Goal: Task Accomplishment & Management: Complete application form

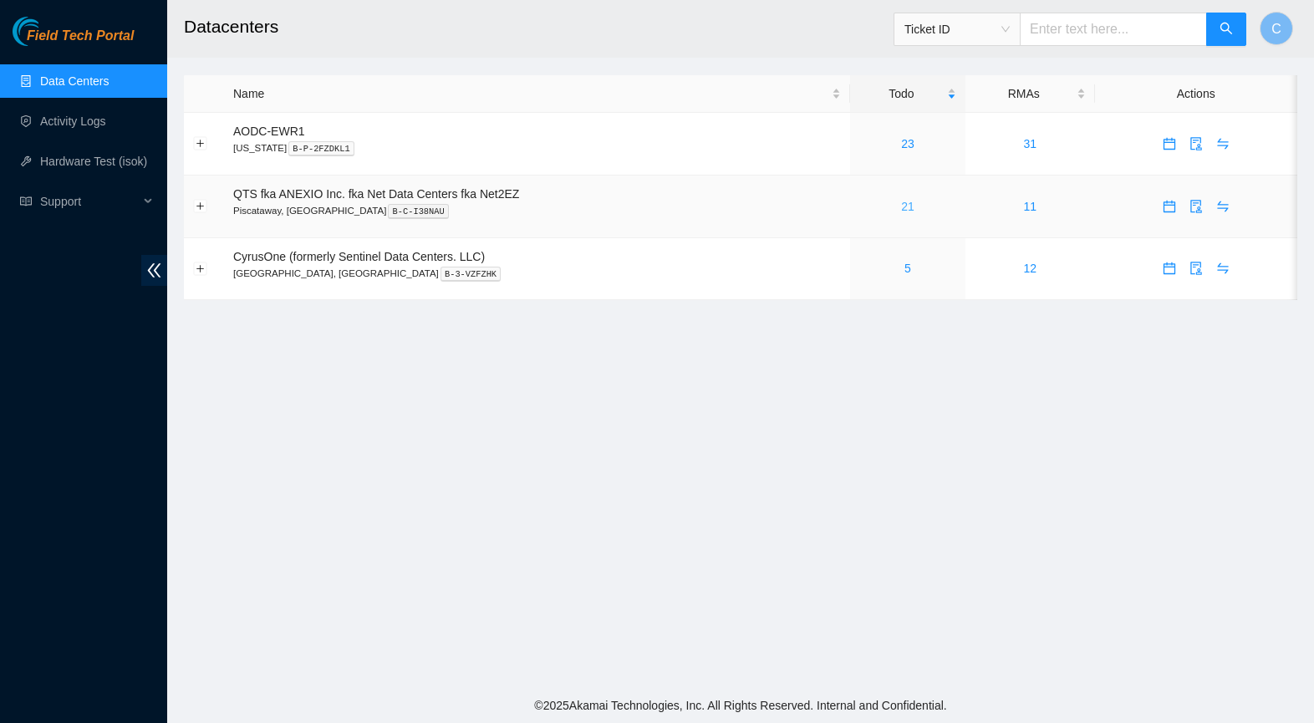
click at [910, 208] on link "21" at bounding box center [907, 206] width 13 height 13
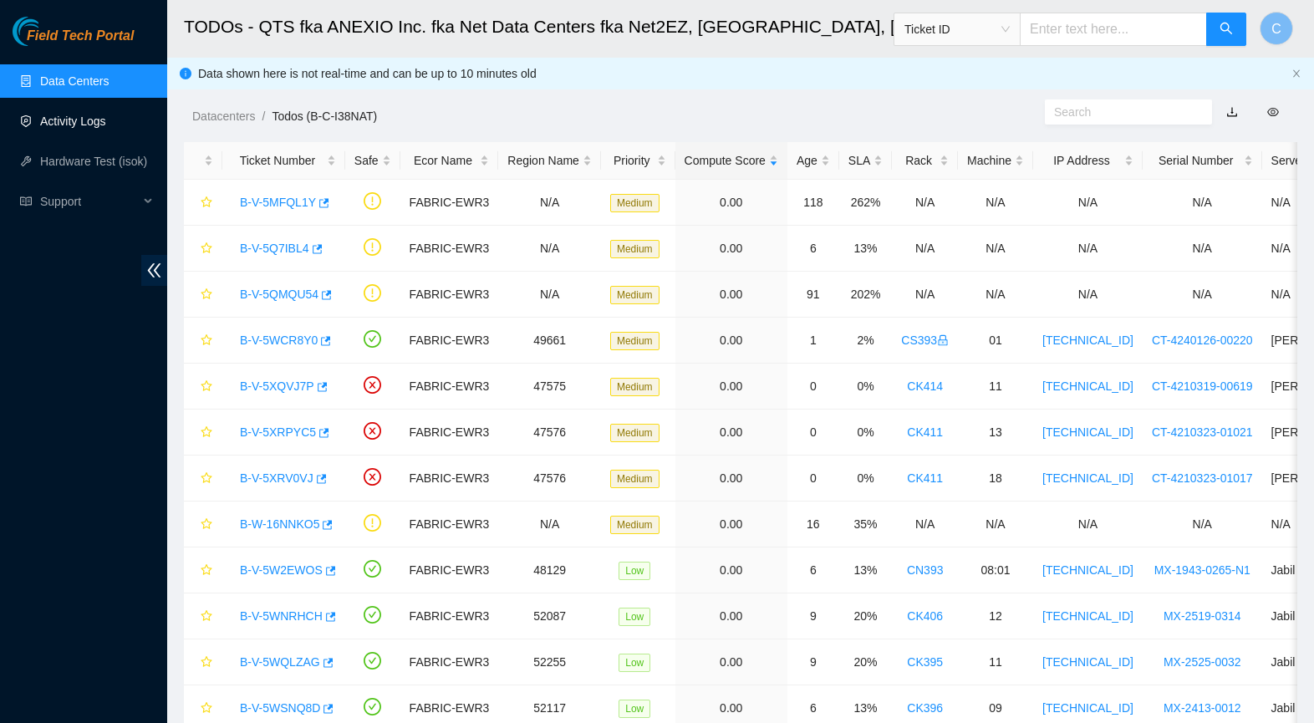
click at [74, 120] on link "Activity Logs" at bounding box center [73, 121] width 66 height 13
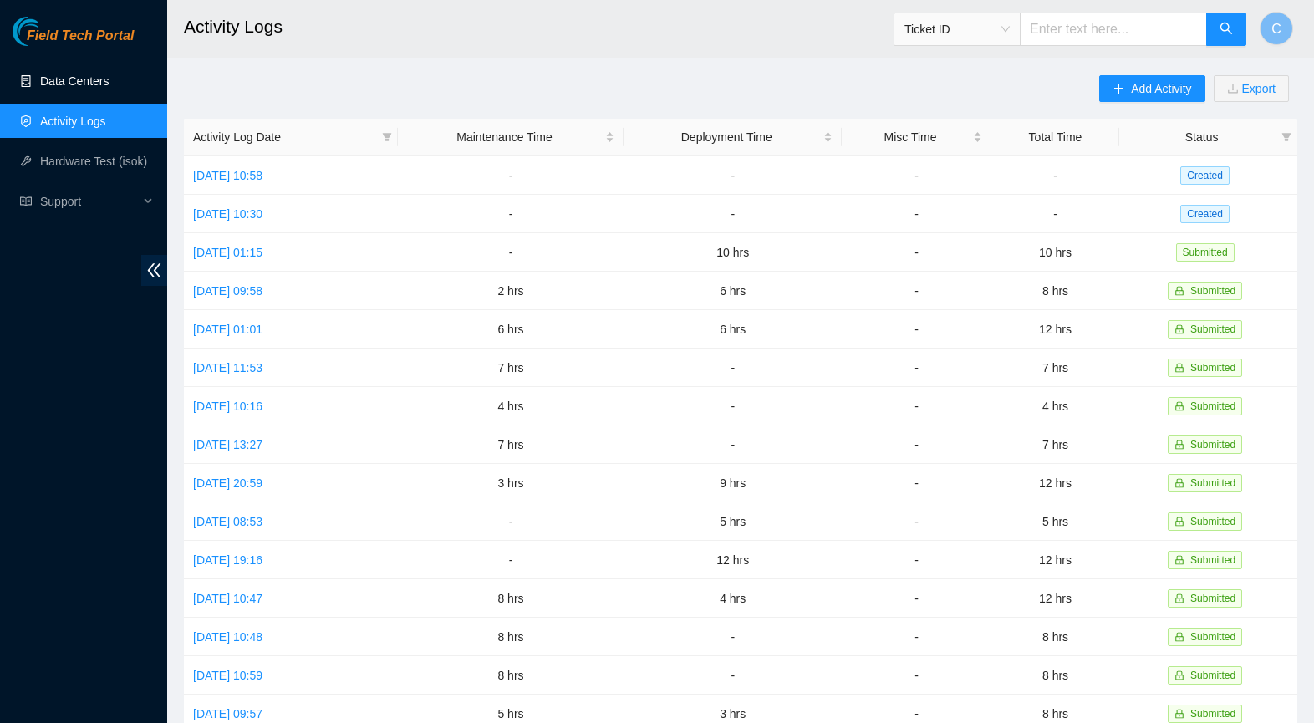
click at [77, 81] on link "Data Centers" at bounding box center [74, 80] width 69 height 13
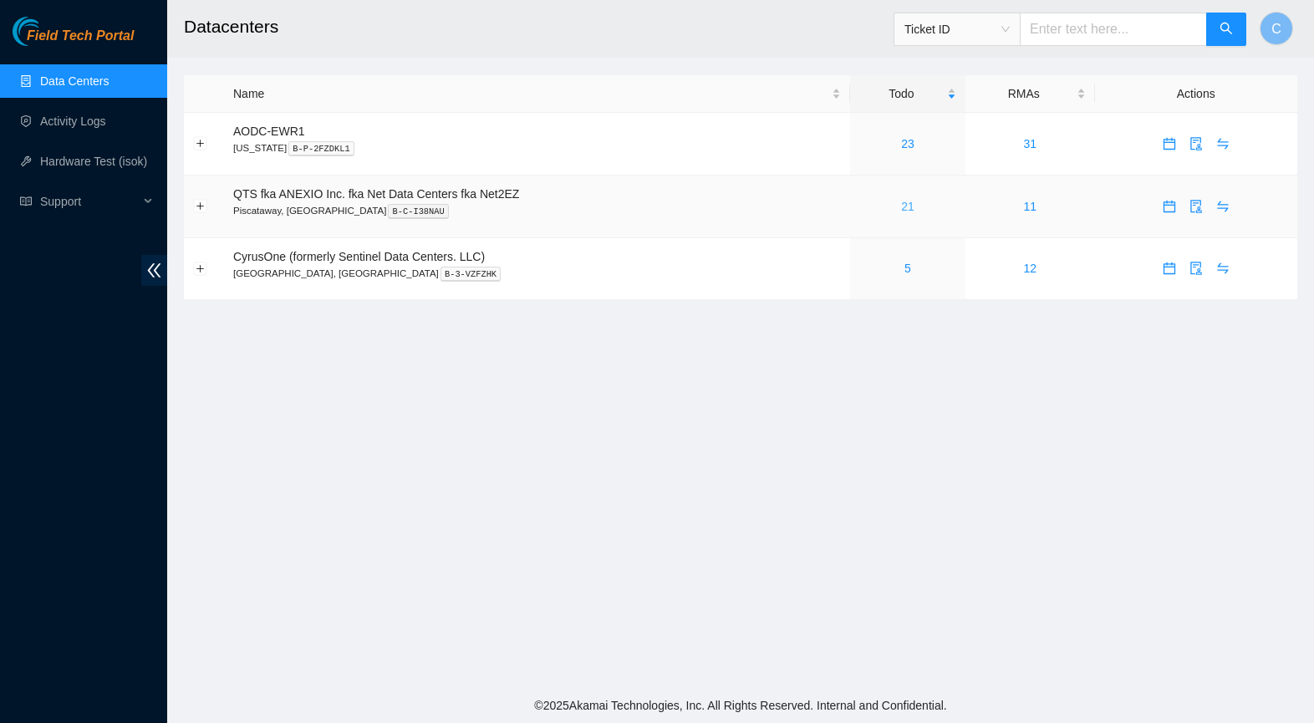
click at [915, 205] on link "21" at bounding box center [907, 206] width 13 height 13
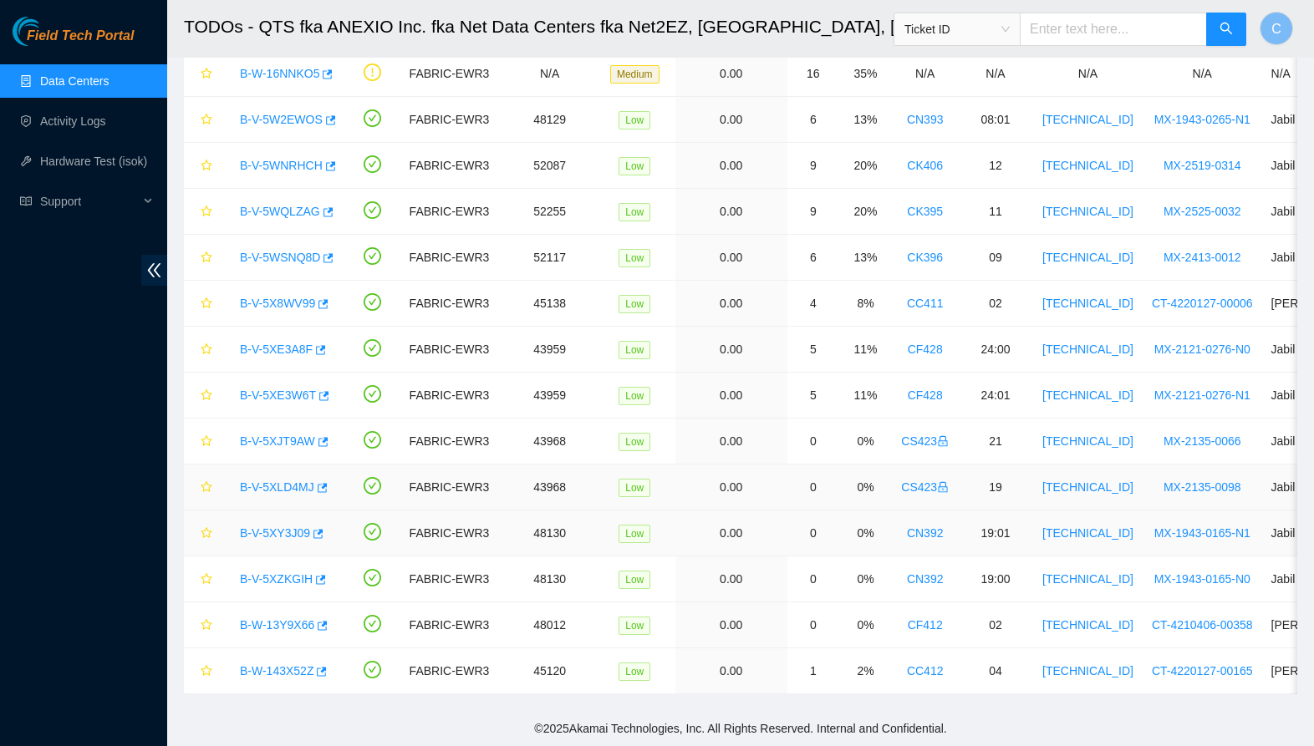
scroll to position [451, 0]
click at [289, 441] on div "Open Ticket Details" at bounding box center [323, 450] width 115 height 28
click at [267, 449] on div "Open Ticket Details" at bounding box center [323, 450] width 115 height 28
click at [264, 440] on link "B-V-5XJT9AW" at bounding box center [277, 441] width 75 height 13
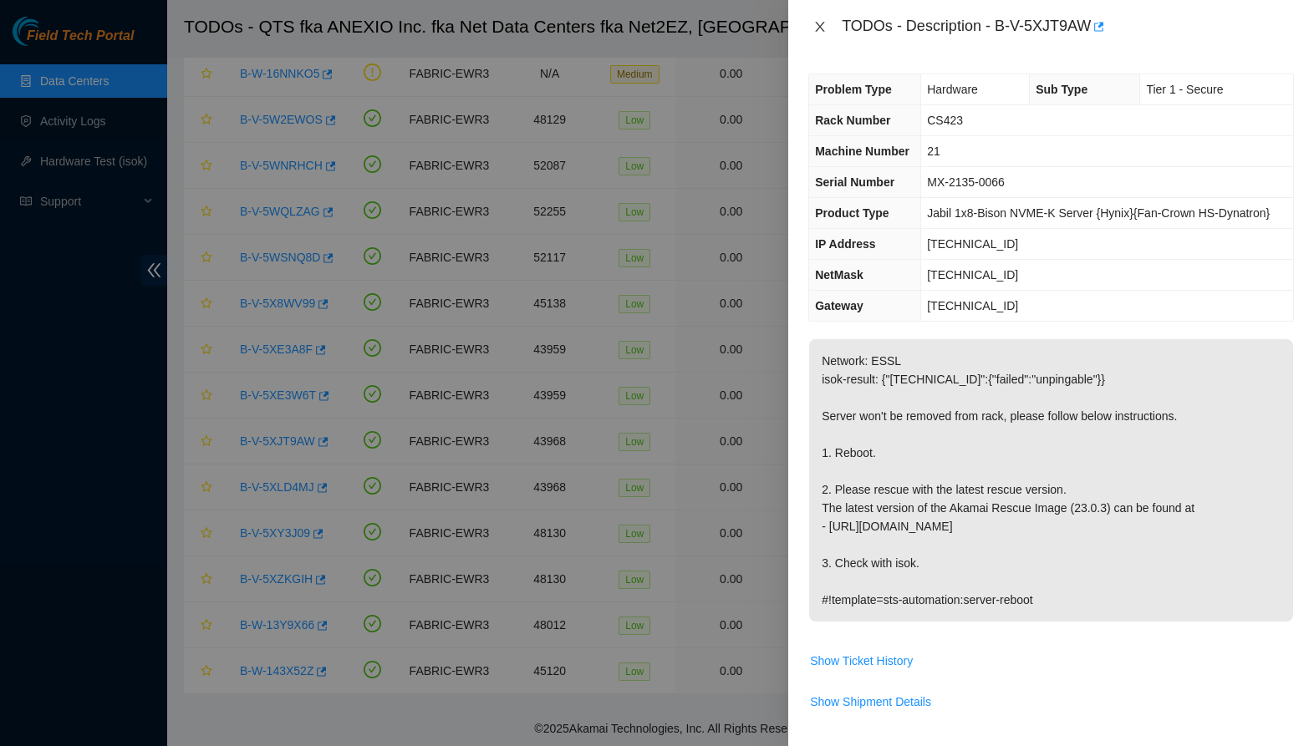
click at [823, 28] on icon "close" at bounding box center [819, 26] width 13 height 13
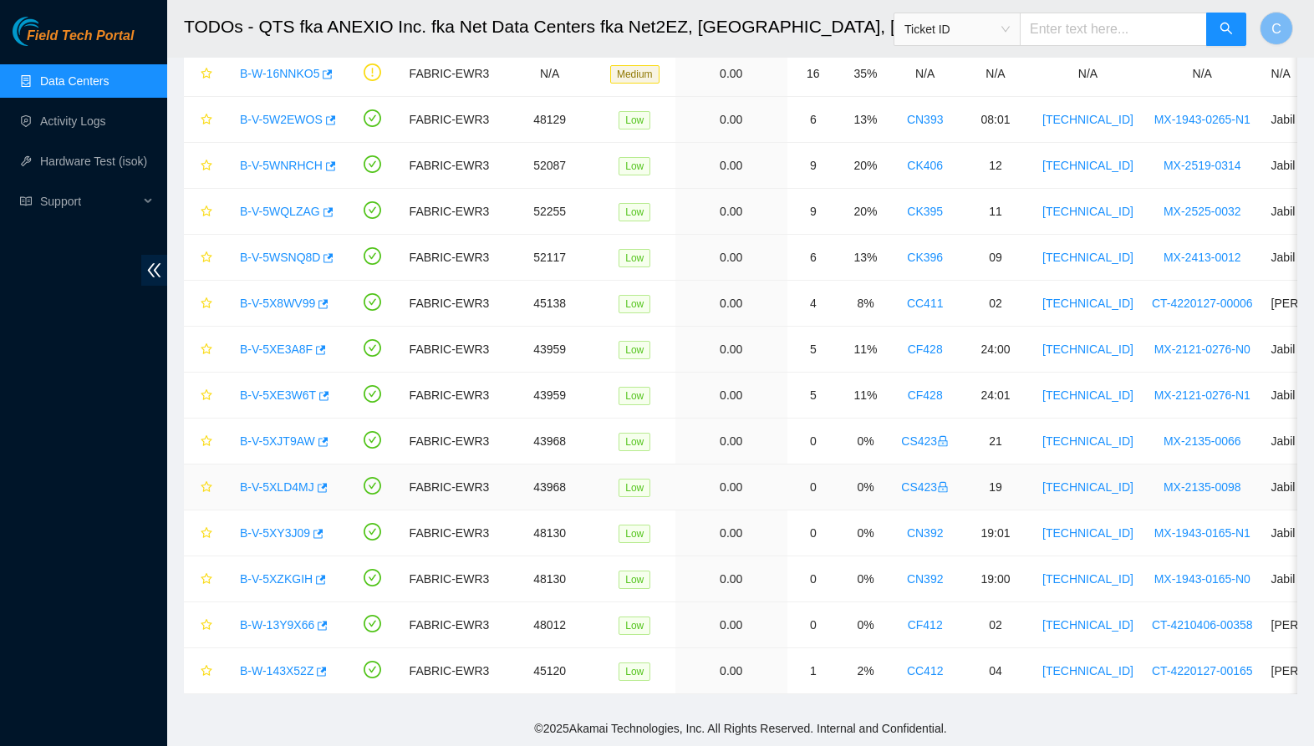
click at [288, 486] on link "B-V-5XLD4MJ" at bounding box center [277, 487] width 74 height 13
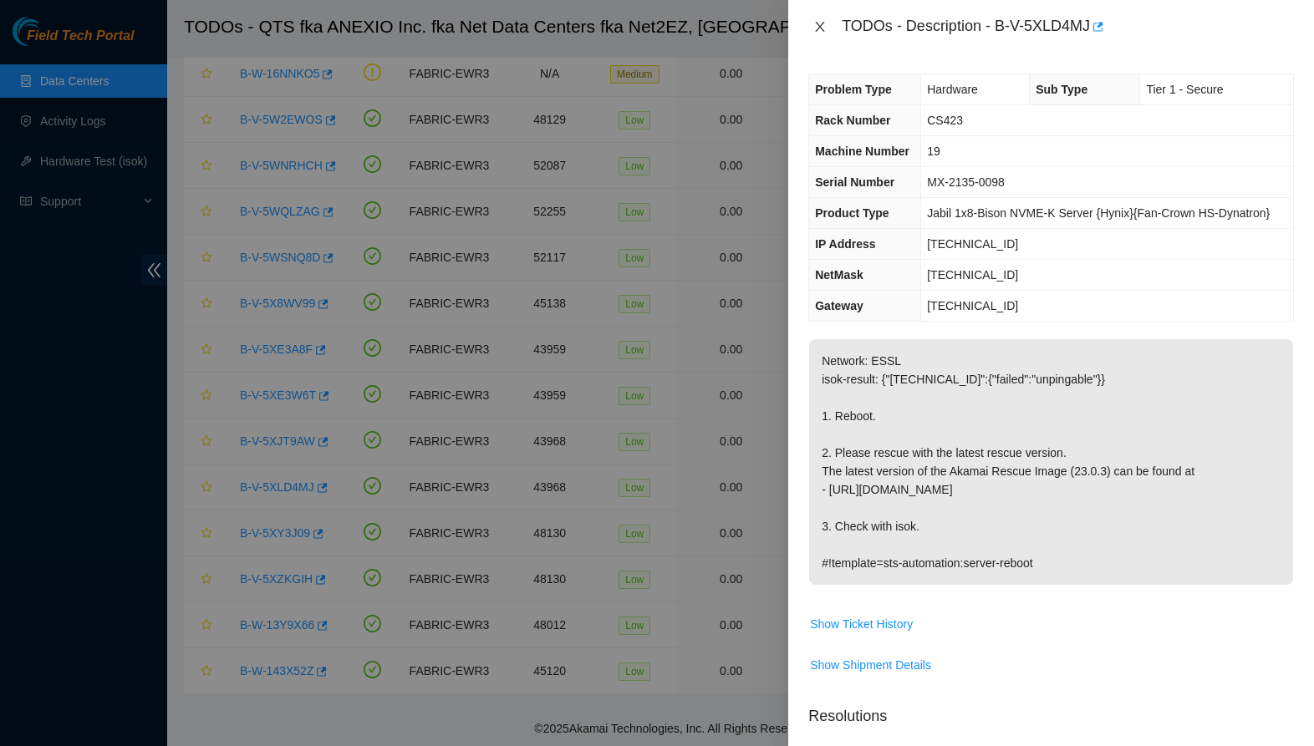
click at [826, 28] on icon "close" at bounding box center [819, 26] width 13 height 13
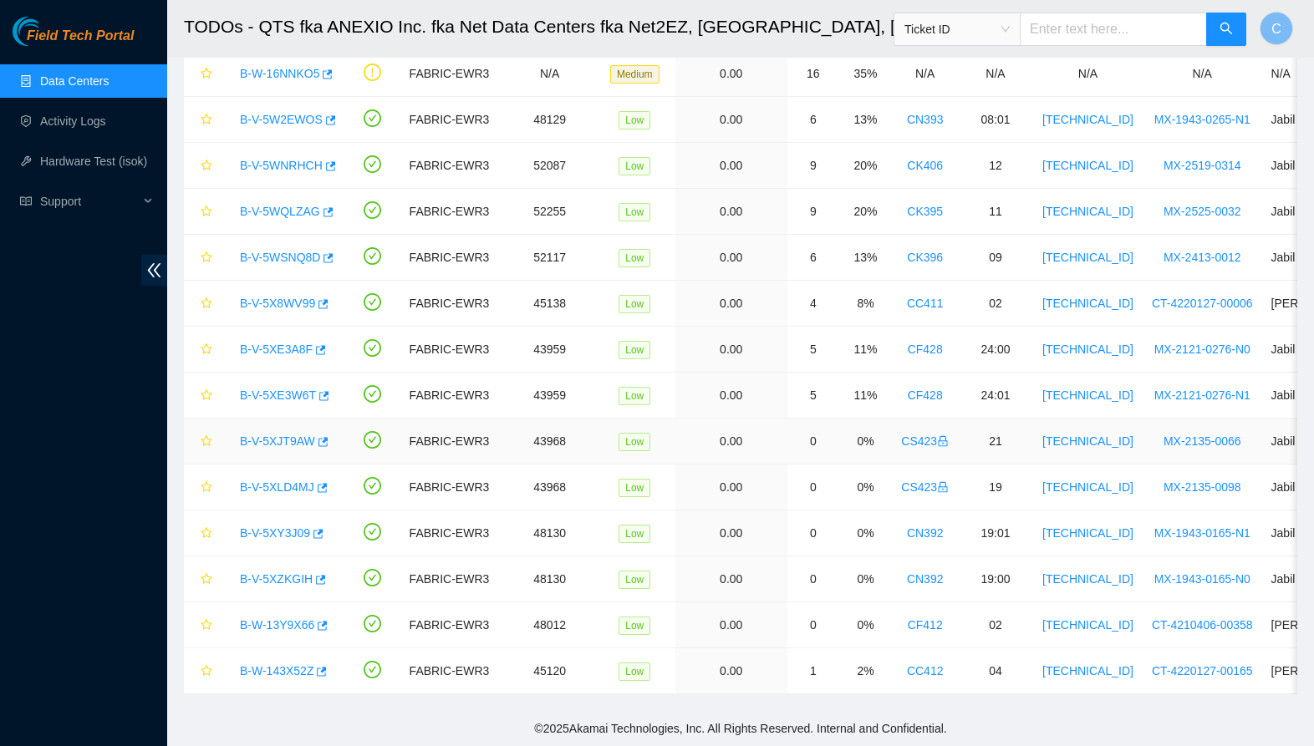
click at [293, 441] on link "B-V-5XJT9AW" at bounding box center [277, 441] width 75 height 13
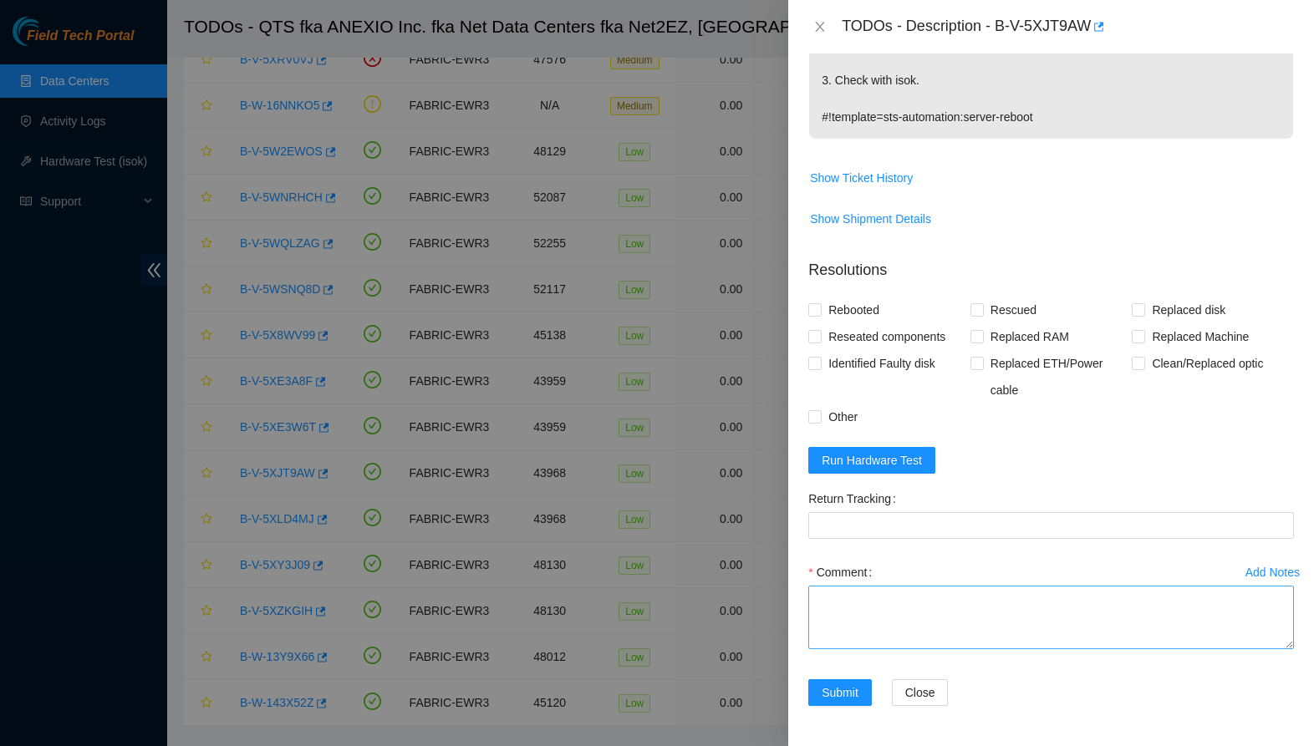
scroll to position [483, 0]
click at [935, 603] on textarea "Comment" at bounding box center [1051, 618] width 486 height 64
click at [972, 601] on textarea "-Assets have been powered down and removed." at bounding box center [1051, 618] width 486 height 64
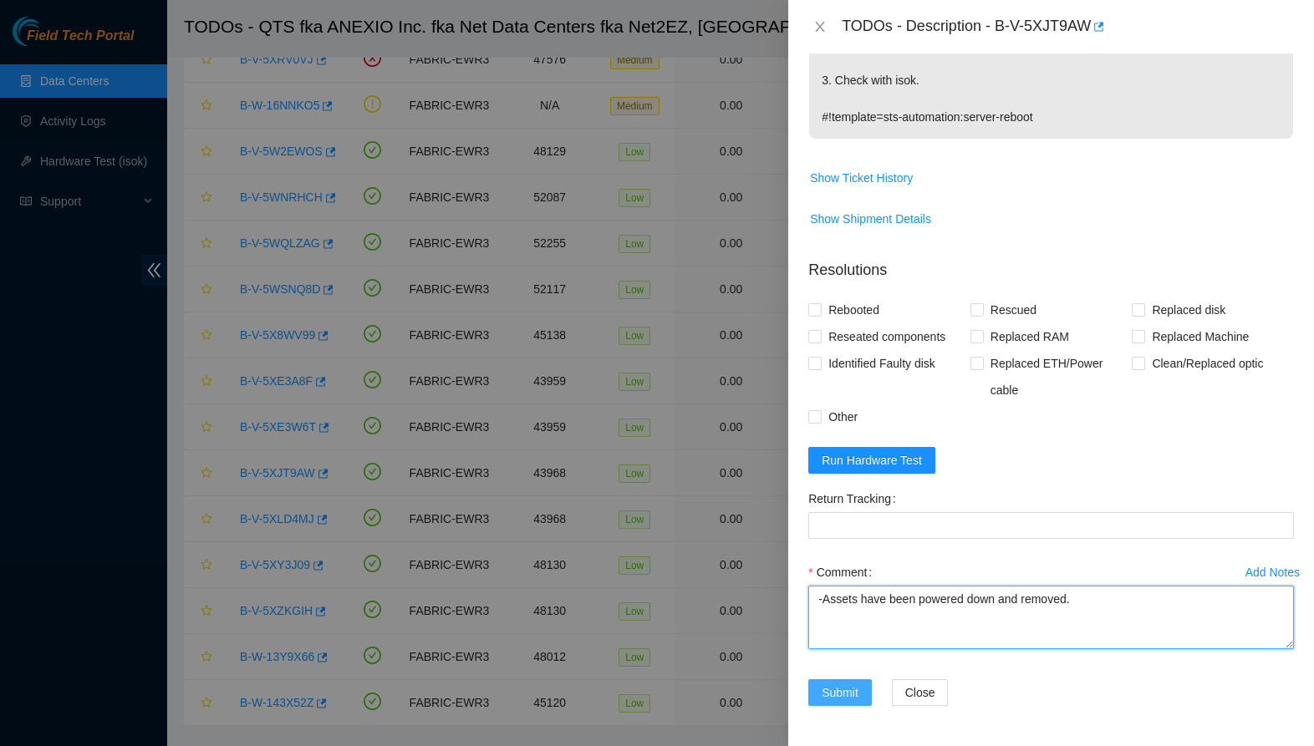
type textarea "-Assets have been powered down and removed."
click at [840, 689] on span "Submit" at bounding box center [840, 693] width 37 height 18
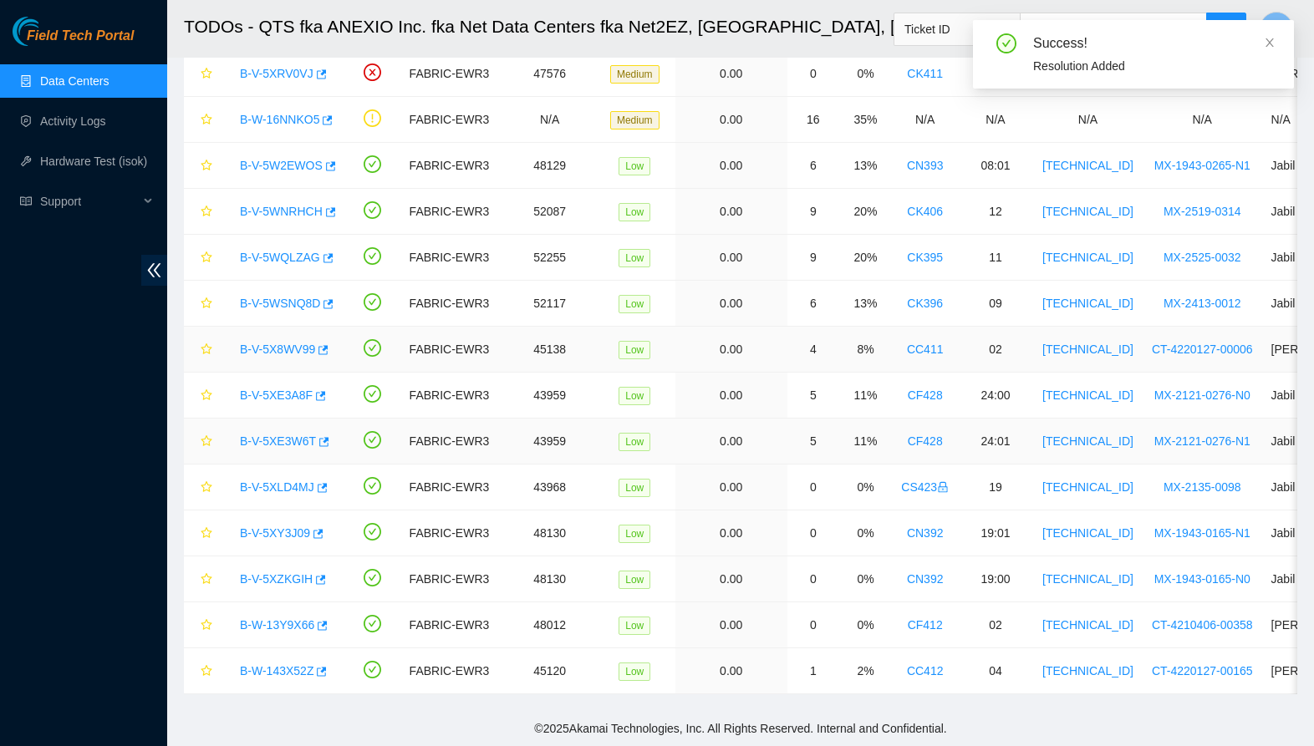
scroll to position [436, 0]
click at [277, 486] on link "B-V-5XLD4MJ" at bounding box center [277, 487] width 74 height 13
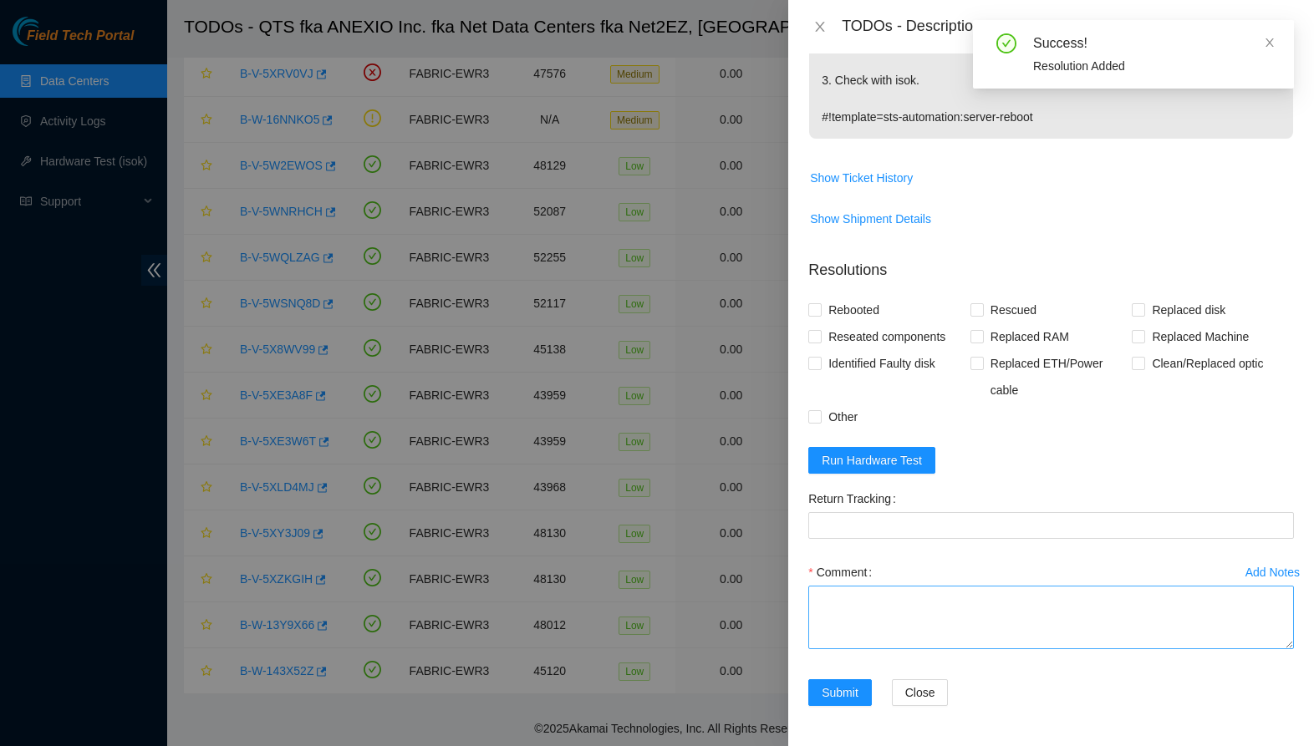
scroll to position [446, 0]
click at [857, 624] on textarea "Comment" at bounding box center [1051, 618] width 486 height 64
paste textarea "-Assets have been powered down and removed."
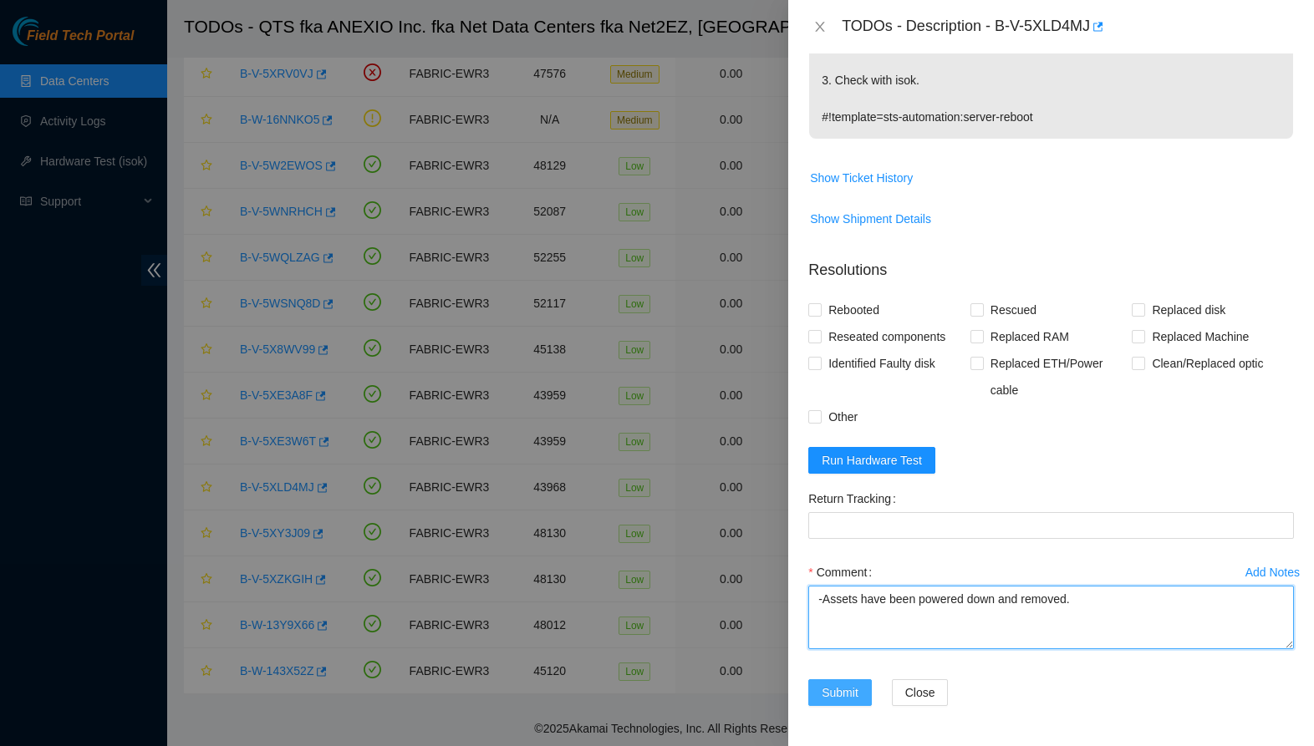
type textarea "-Assets have been powered down and removed."
click at [841, 684] on span "Submit" at bounding box center [840, 693] width 37 height 18
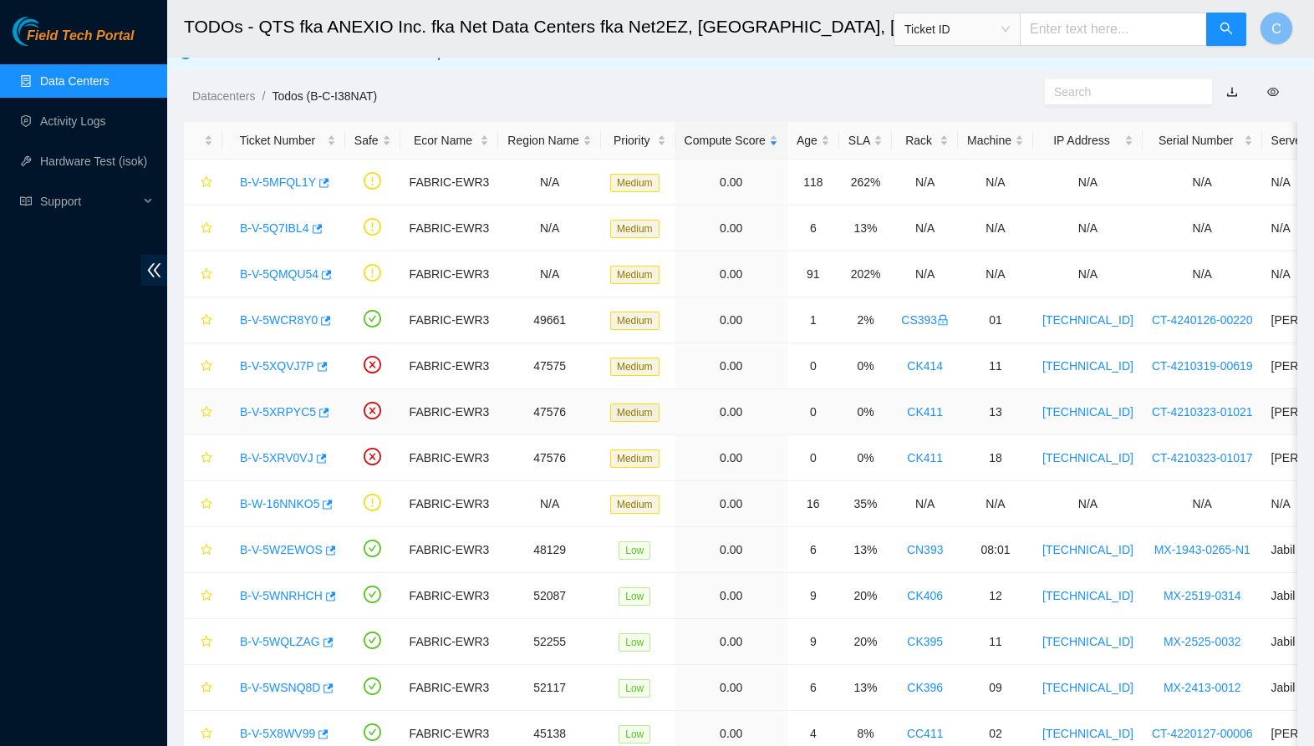
scroll to position [30, 0]
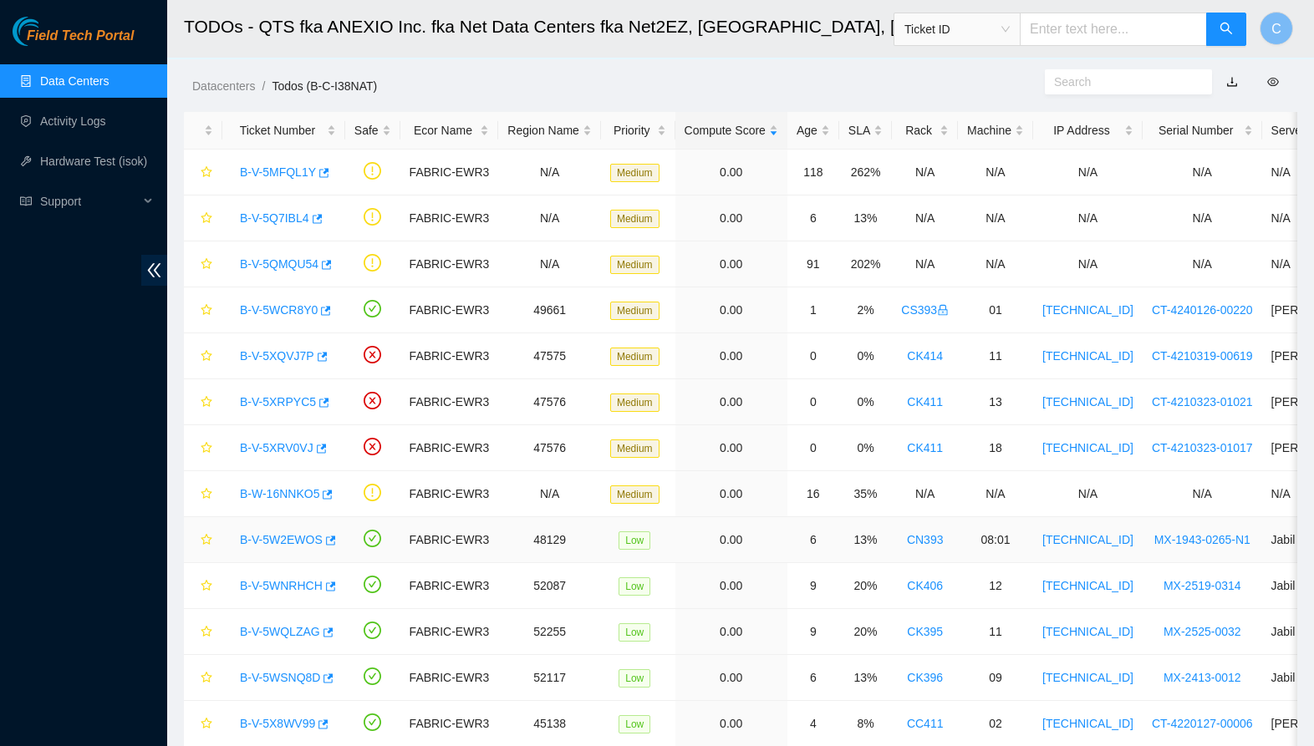
click at [284, 538] on link "B-V-5W2EWOS" at bounding box center [281, 539] width 83 height 13
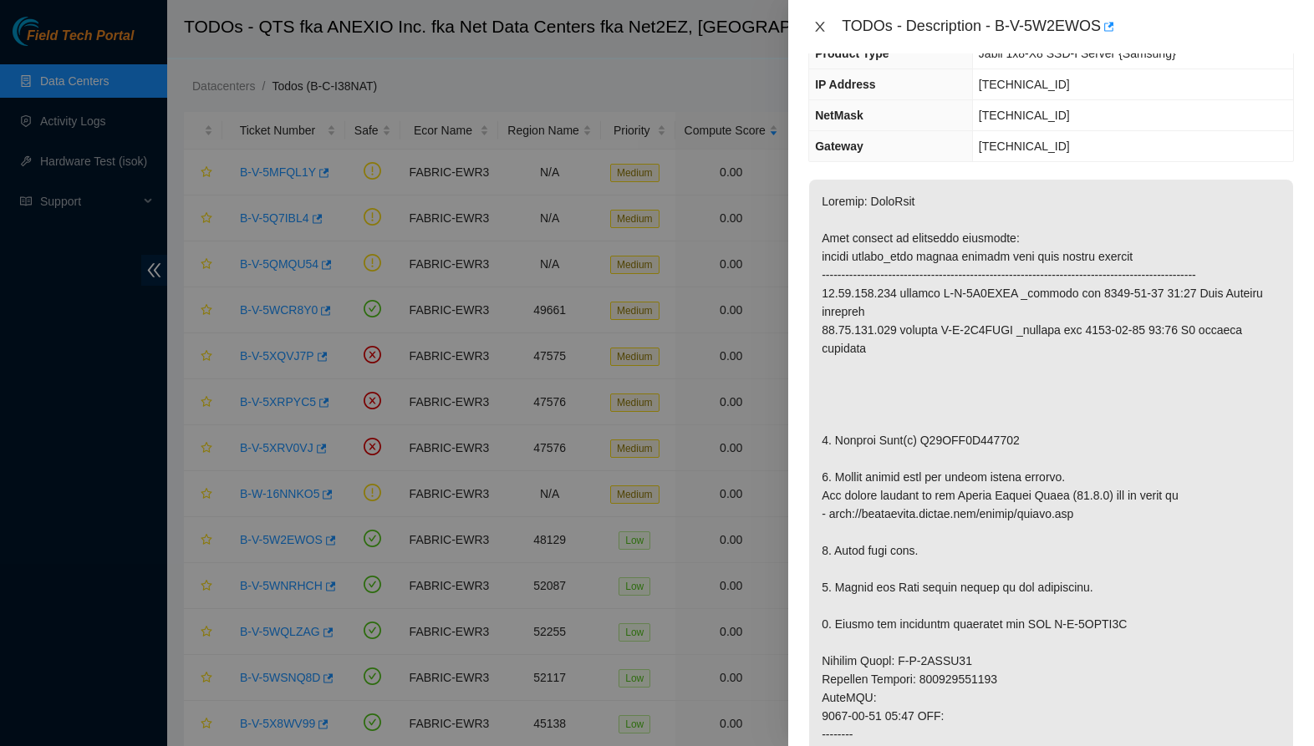
click at [821, 27] on icon "close" at bounding box center [820, 27] width 9 height 10
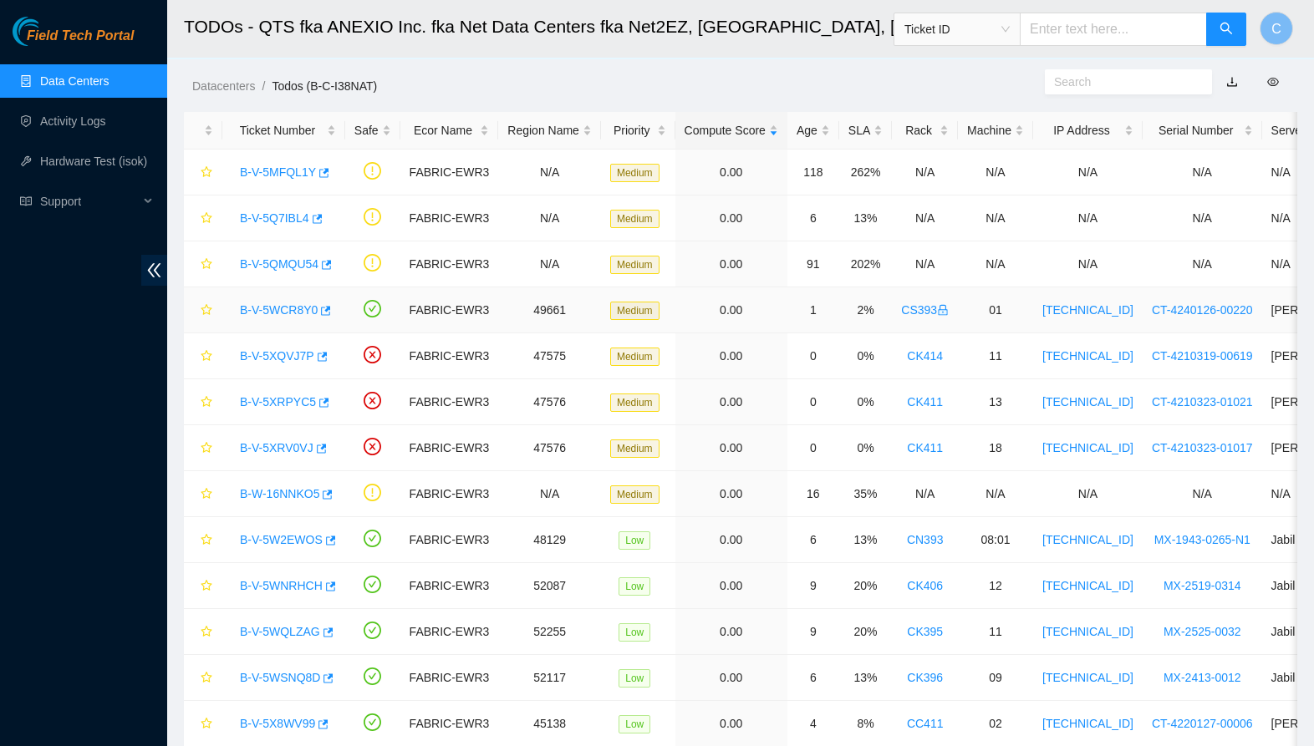
click at [273, 312] on link "B-V-5WCR8Y0" at bounding box center [279, 309] width 78 height 13
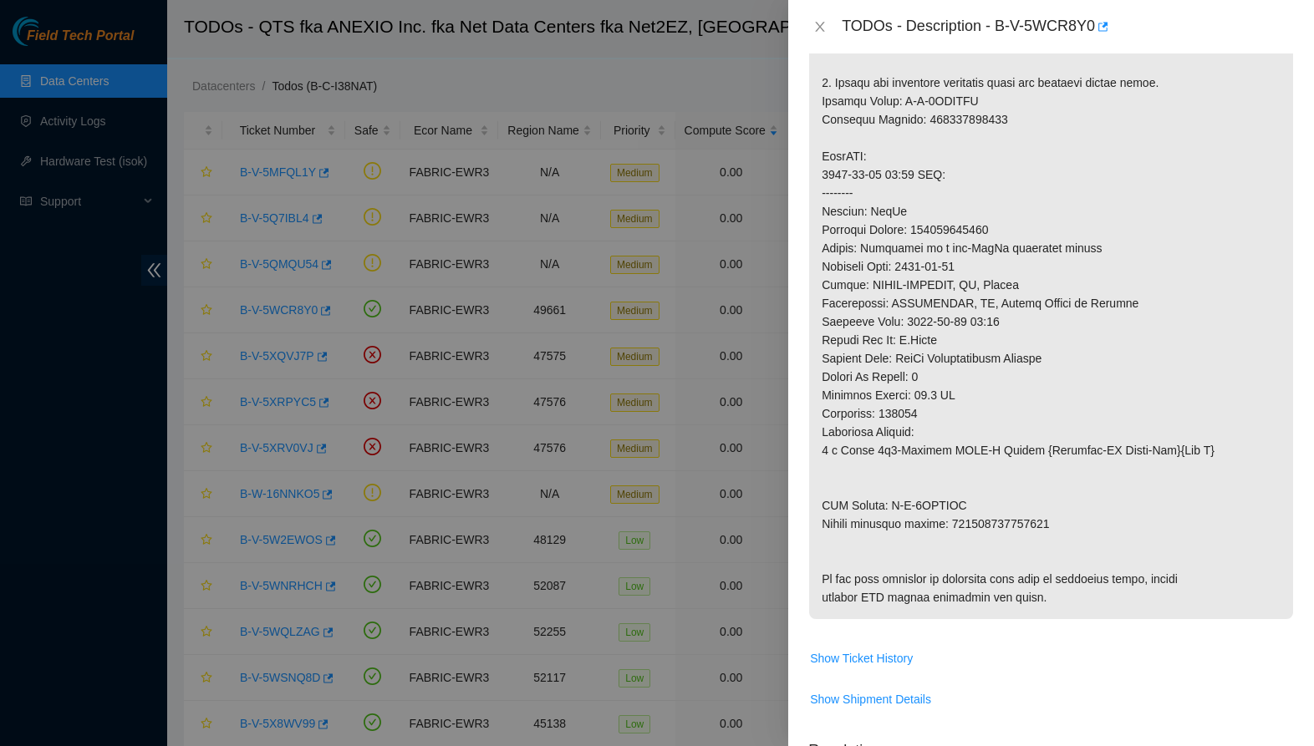
scroll to position [703, 0]
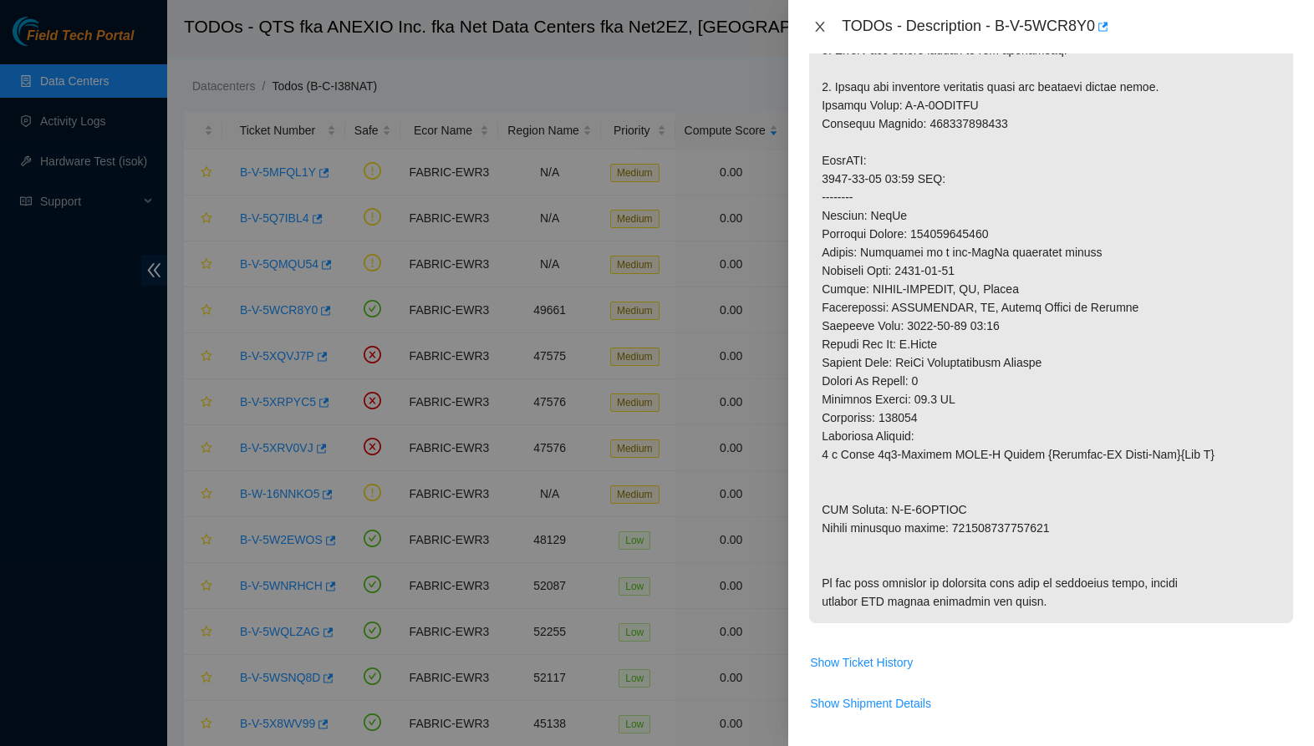
click at [818, 28] on icon "close" at bounding box center [819, 26] width 13 height 13
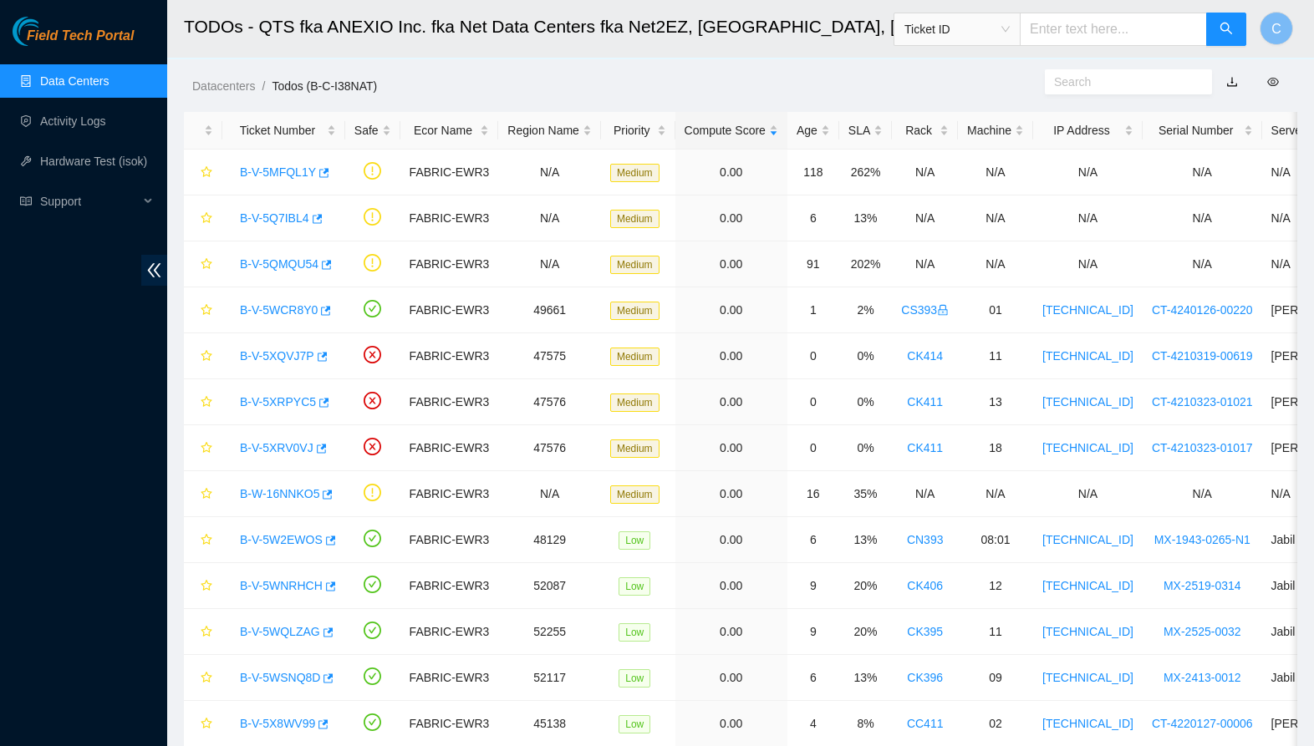
scroll to position [160, 0]
click at [70, 124] on link "Activity Logs" at bounding box center [73, 121] width 66 height 13
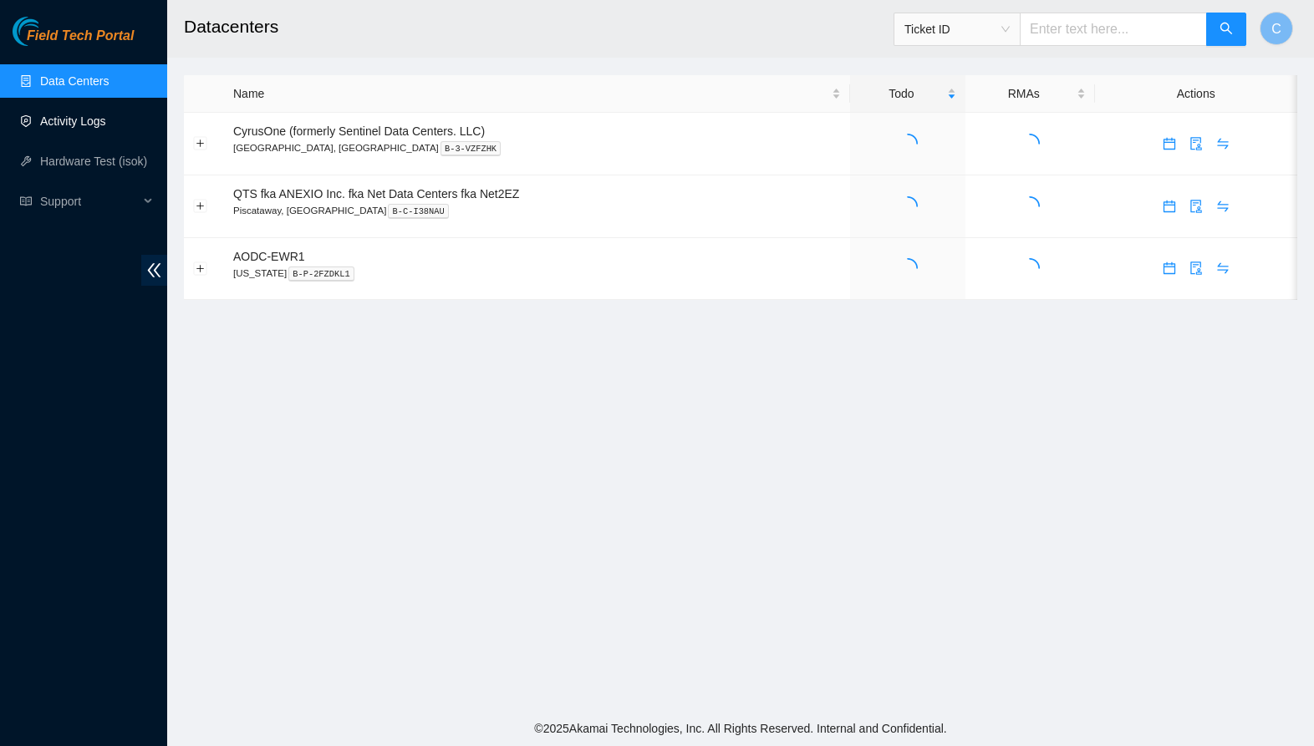
click at [94, 120] on link "Activity Logs" at bounding box center [73, 121] width 66 height 13
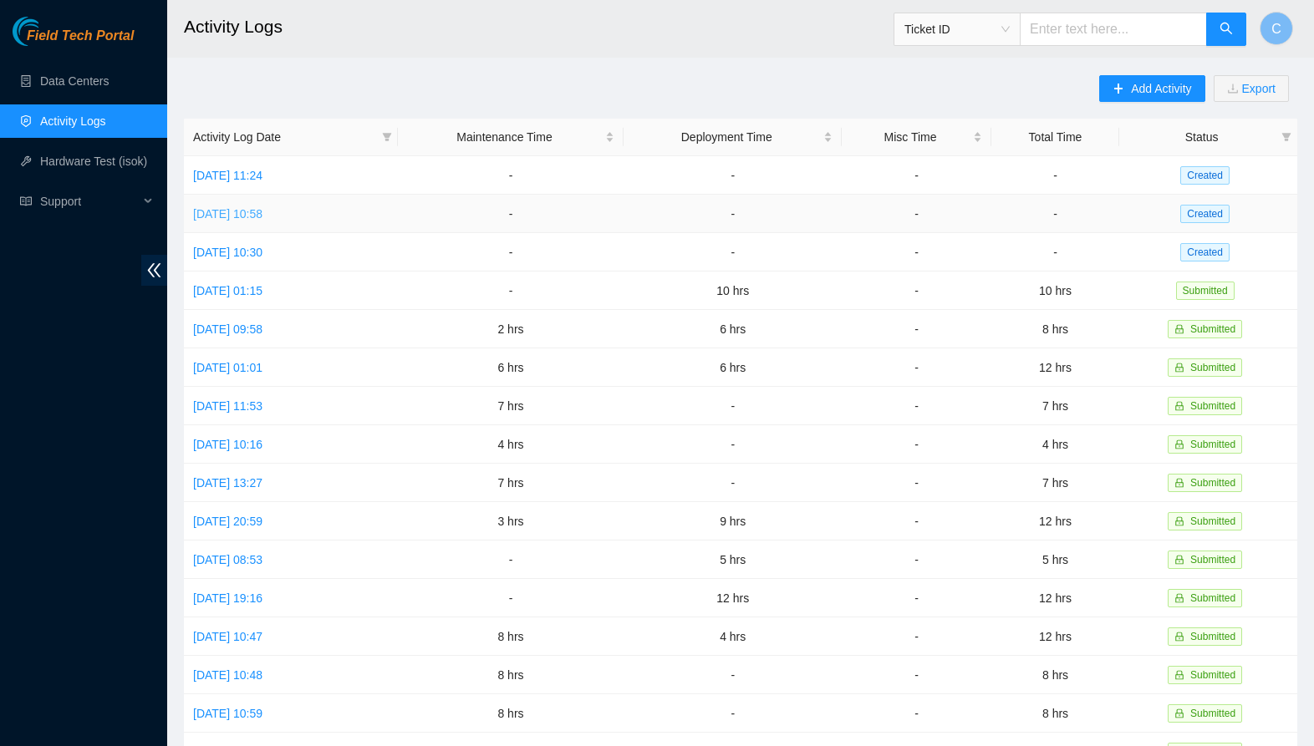
click at [258, 209] on link "[DATE] 10:58" at bounding box center [227, 213] width 69 height 13
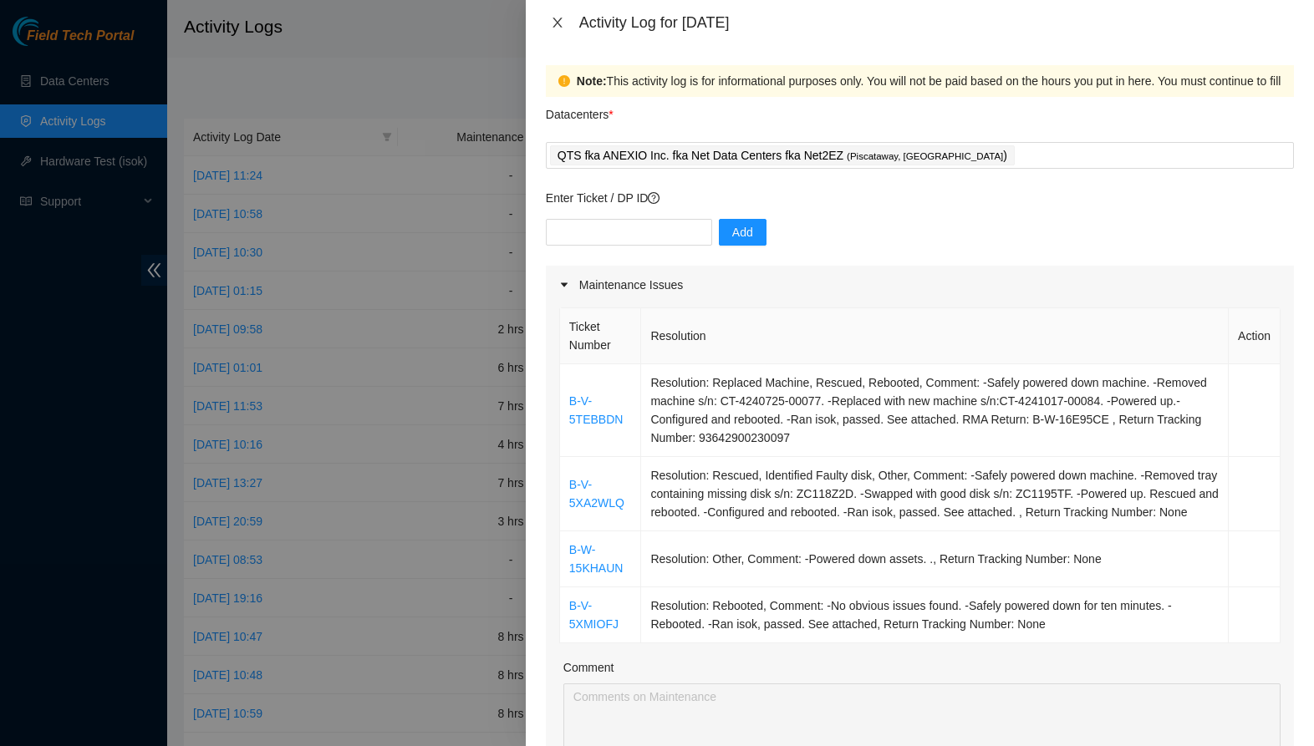
click at [554, 26] on icon "close" at bounding box center [557, 23] width 9 height 10
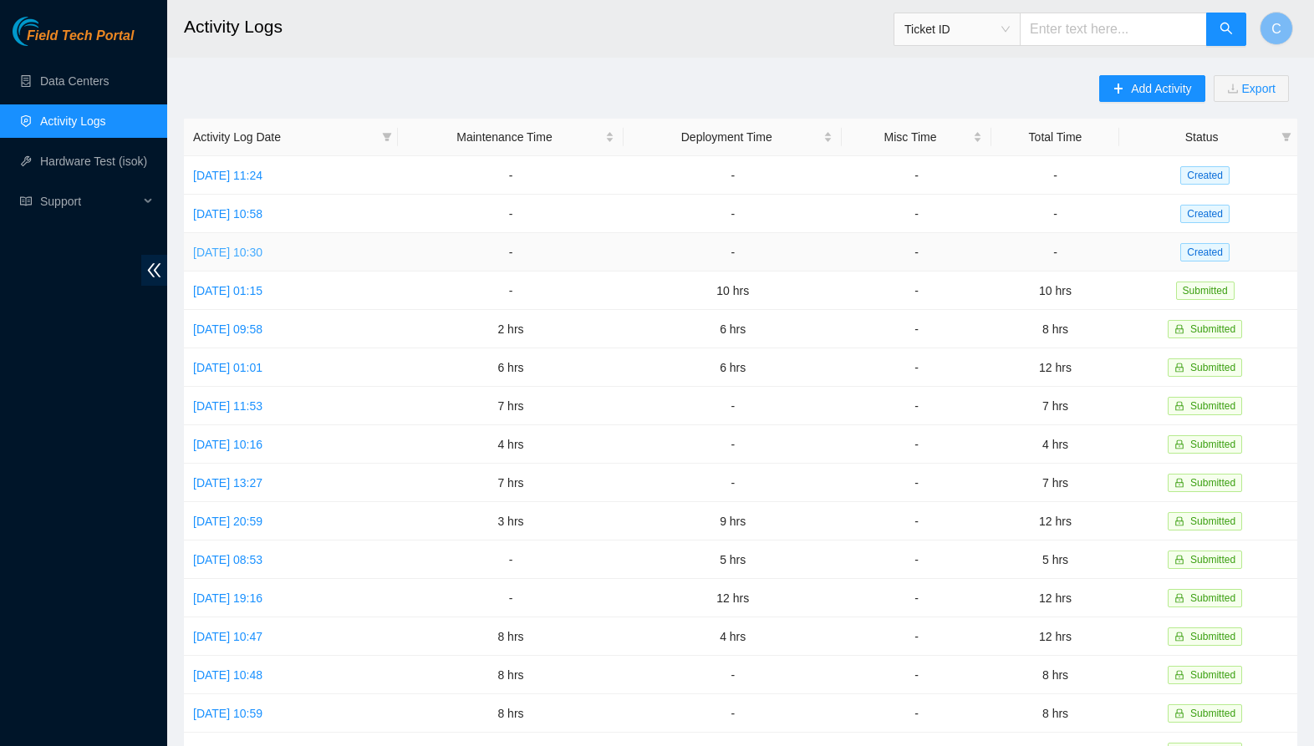
click at [211, 247] on link "[DATE] 10:30" at bounding box center [227, 252] width 69 height 13
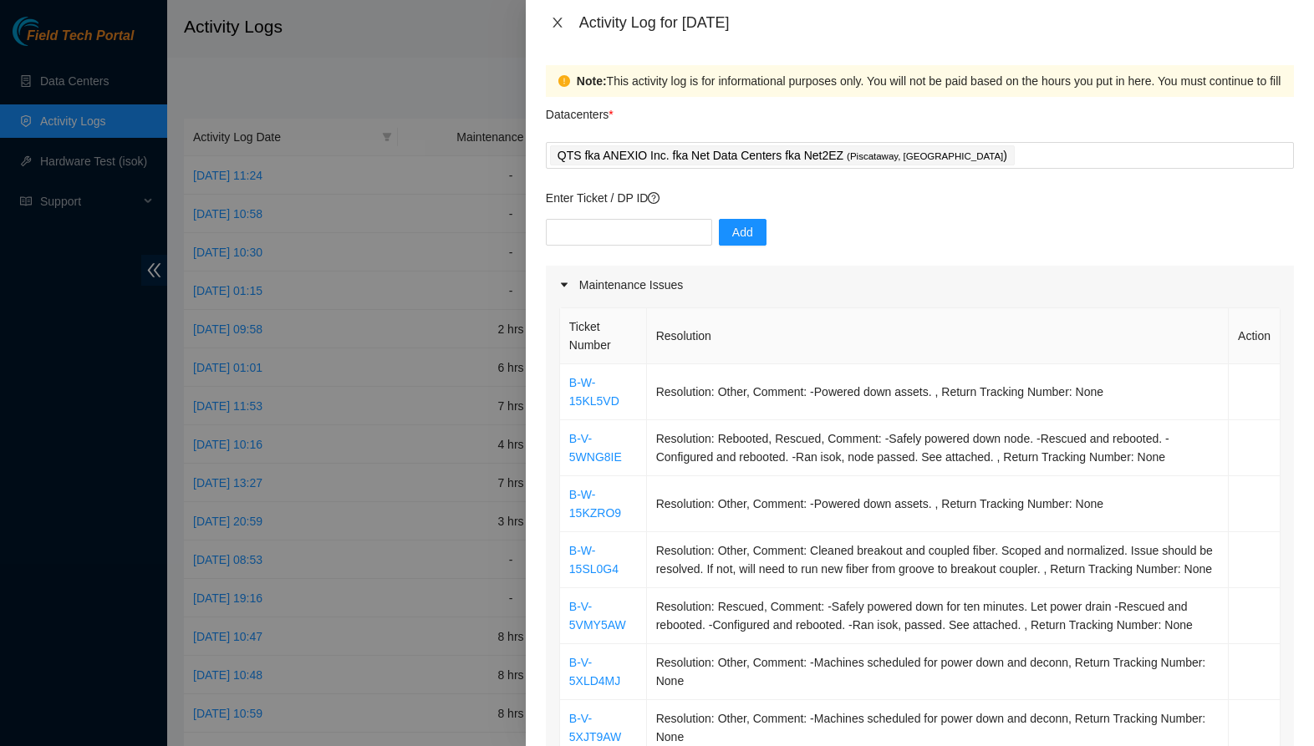
click at [561, 28] on icon "close" at bounding box center [557, 22] width 13 height 13
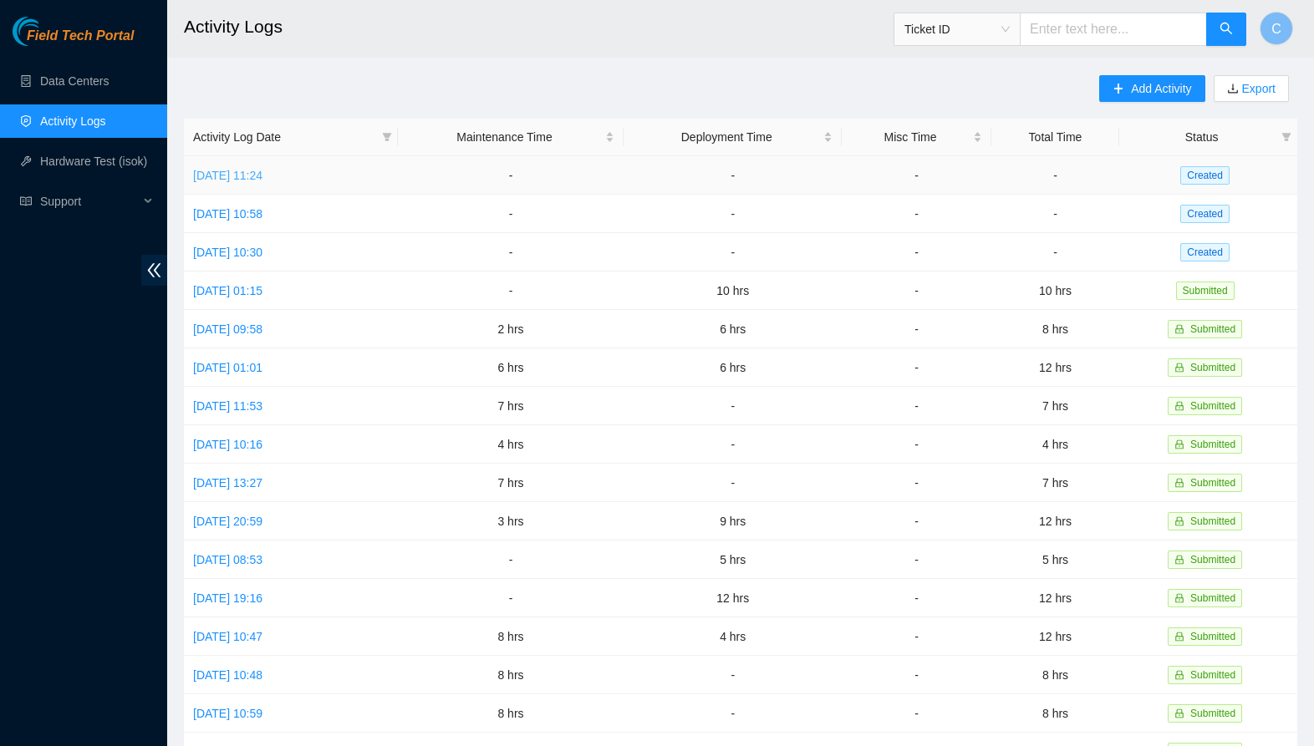
click at [213, 180] on link "[DATE] 11:24" at bounding box center [227, 175] width 69 height 13
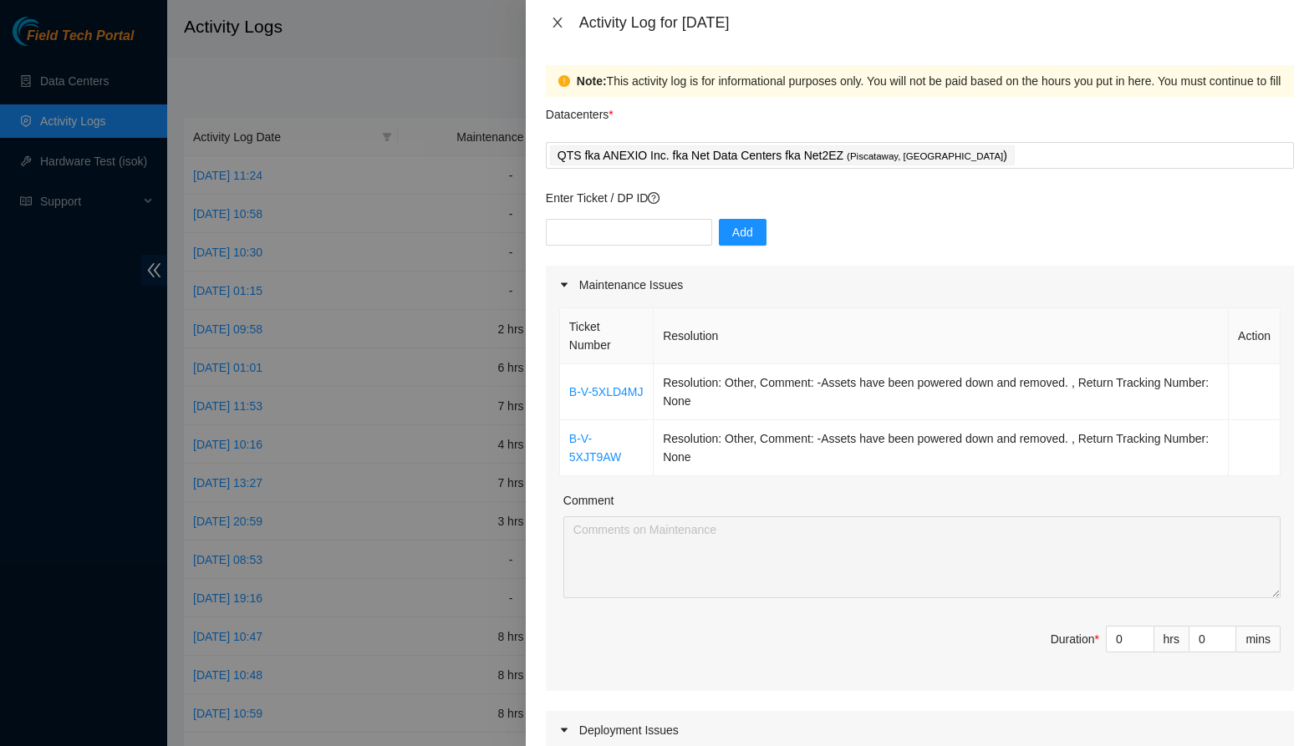
click at [562, 28] on icon "close" at bounding box center [557, 22] width 13 height 13
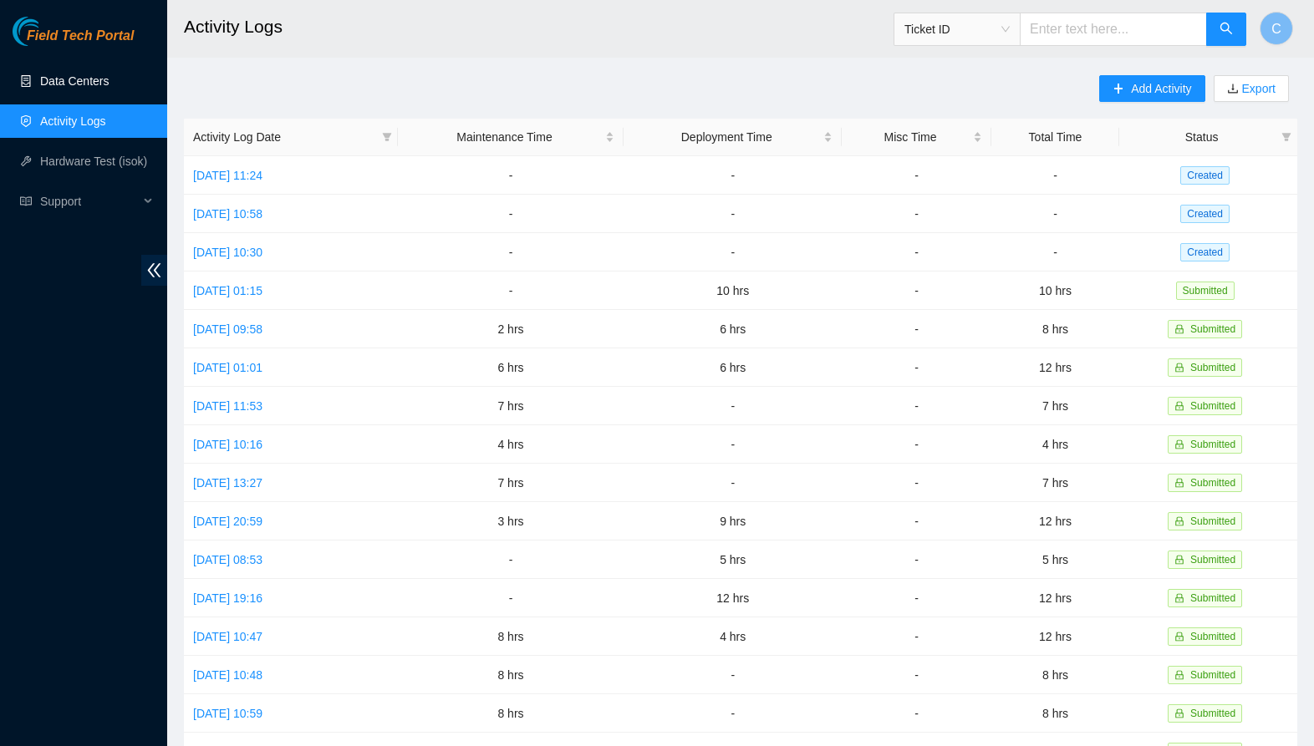
click at [80, 82] on link "Data Centers" at bounding box center [74, 80] width 69 height 13
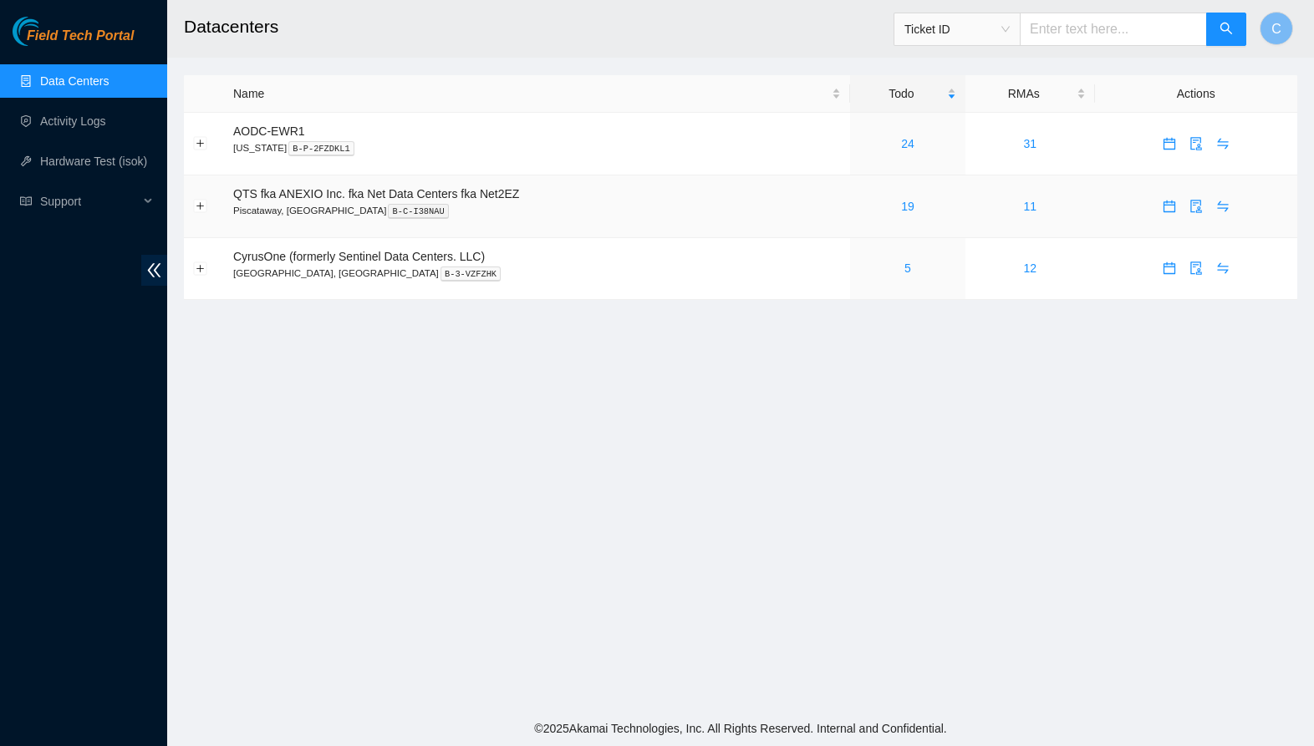
click at [912, 213] on div "19" at bounding box center [907, 206] width 97 height 18
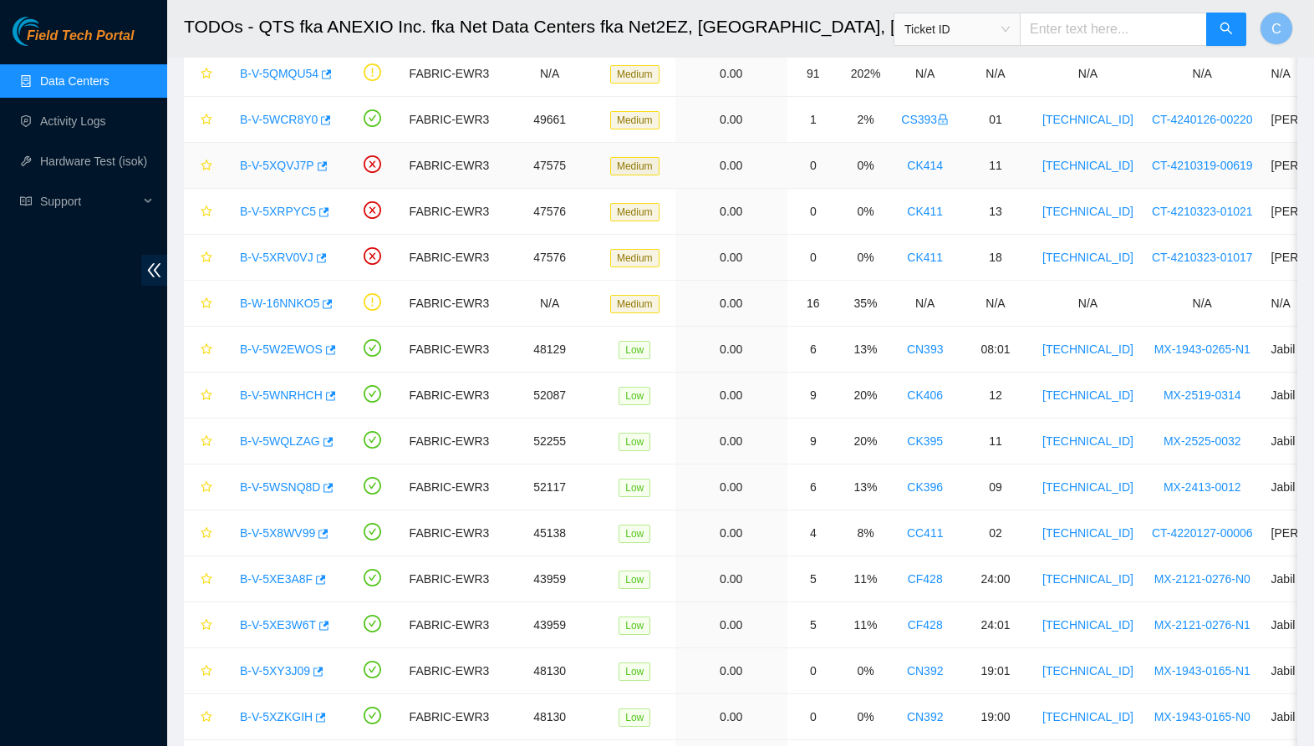
scroll to position [183, 0]
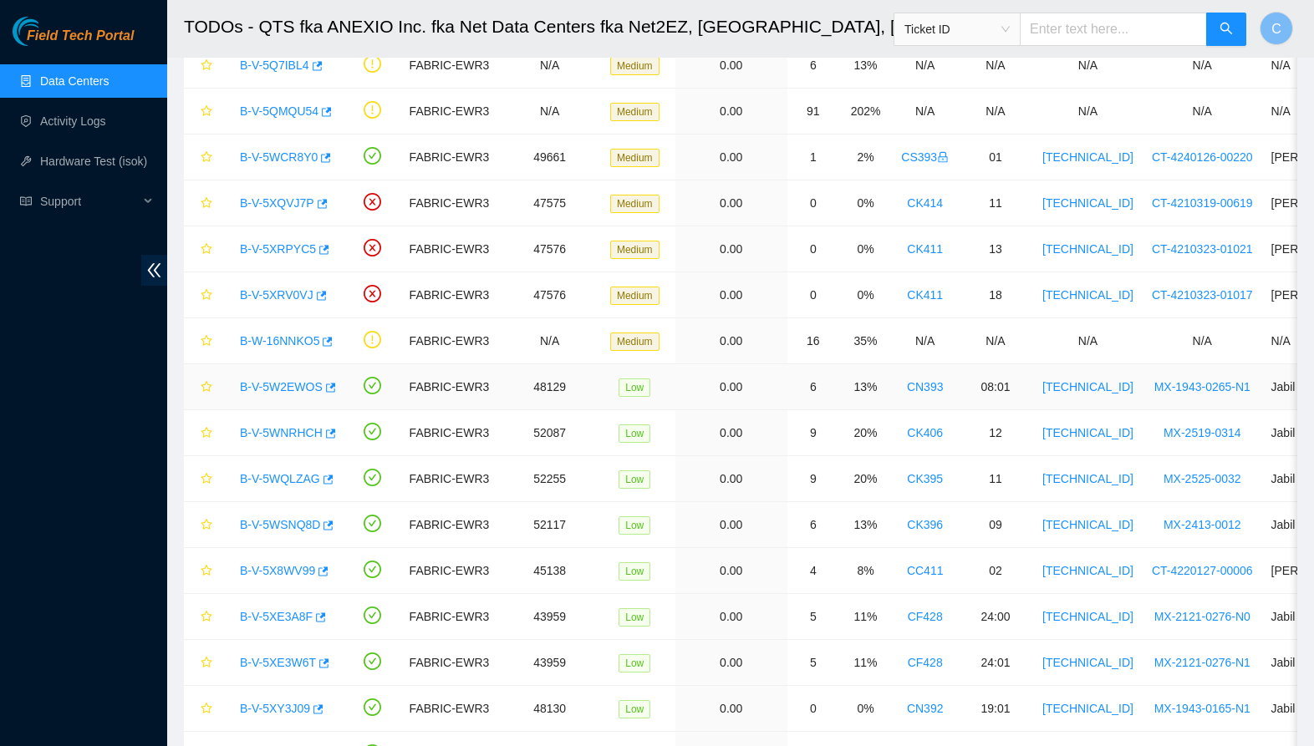
click at [258, 385] on link "B-V-5W2EWOS" at bounding box center [281, 386] width 83 height 13
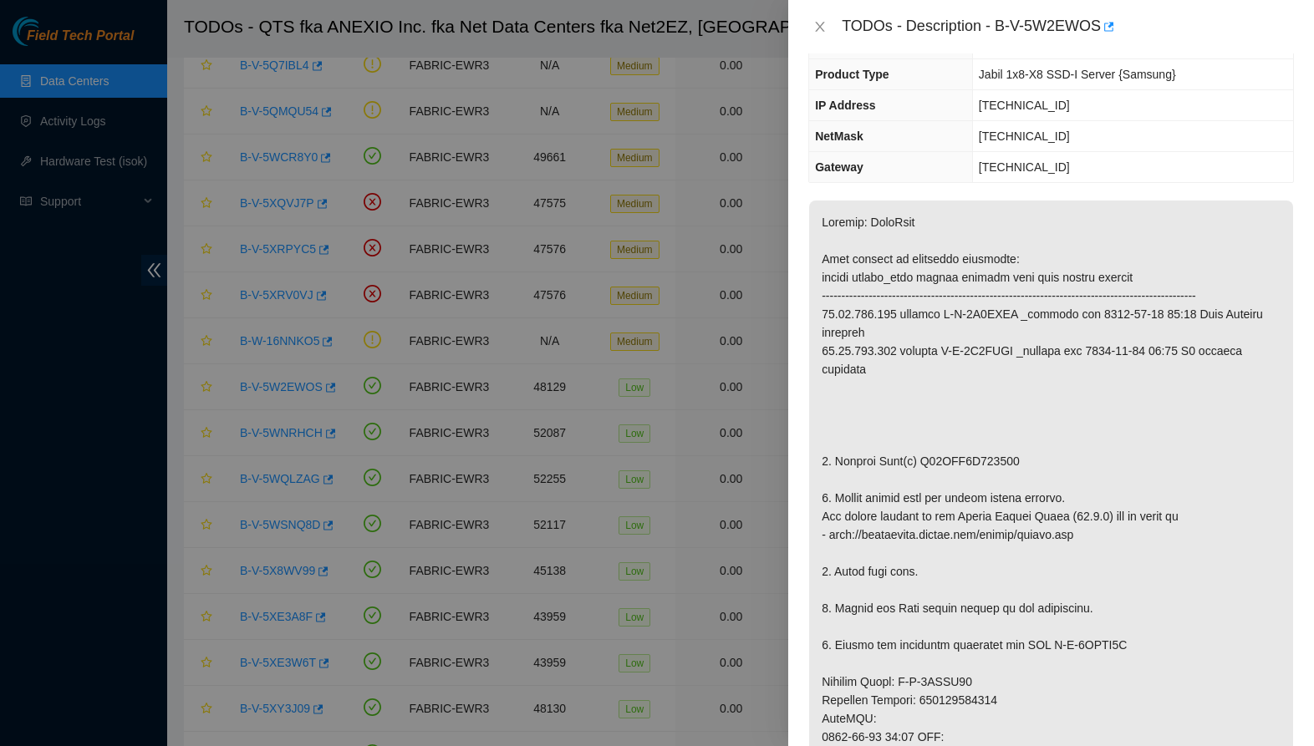
scroll to position [6, 0]
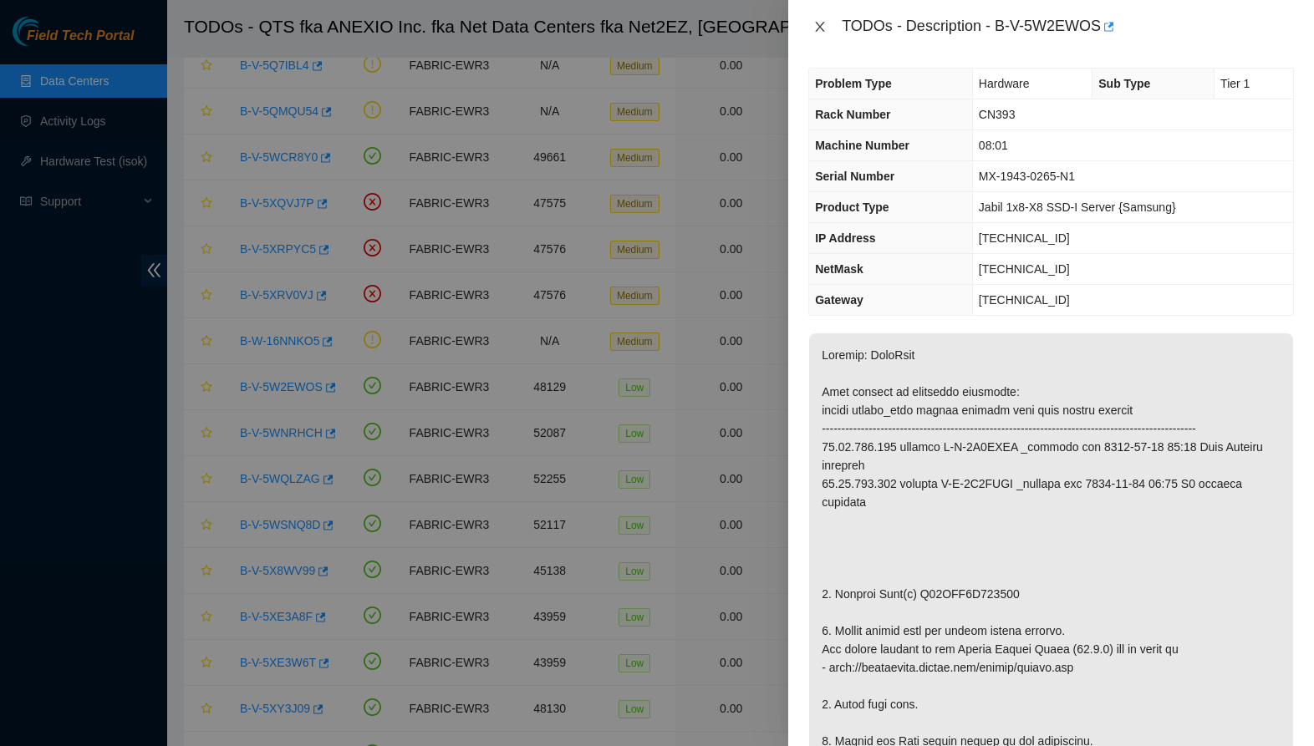
click at [819, 23] on icon "close" at bounding box center [819, 26] width 13 height 13
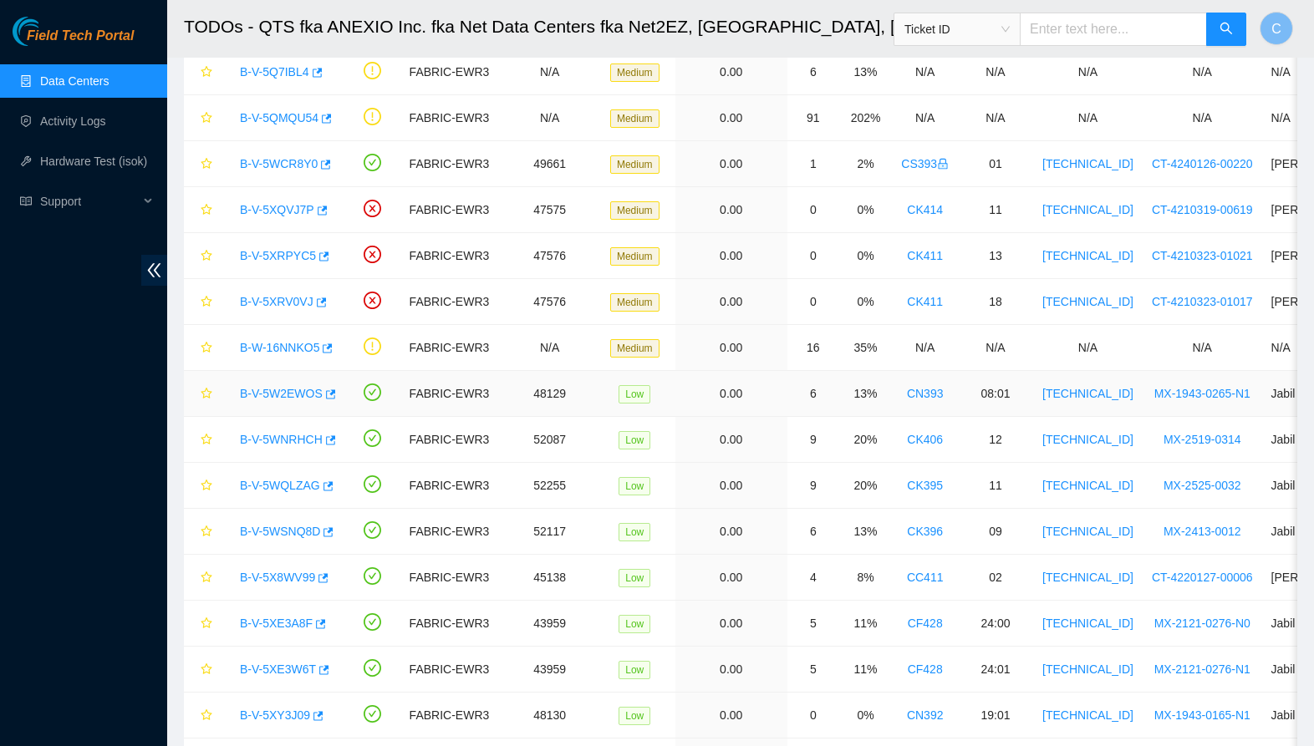
scroll to position [182, 0]
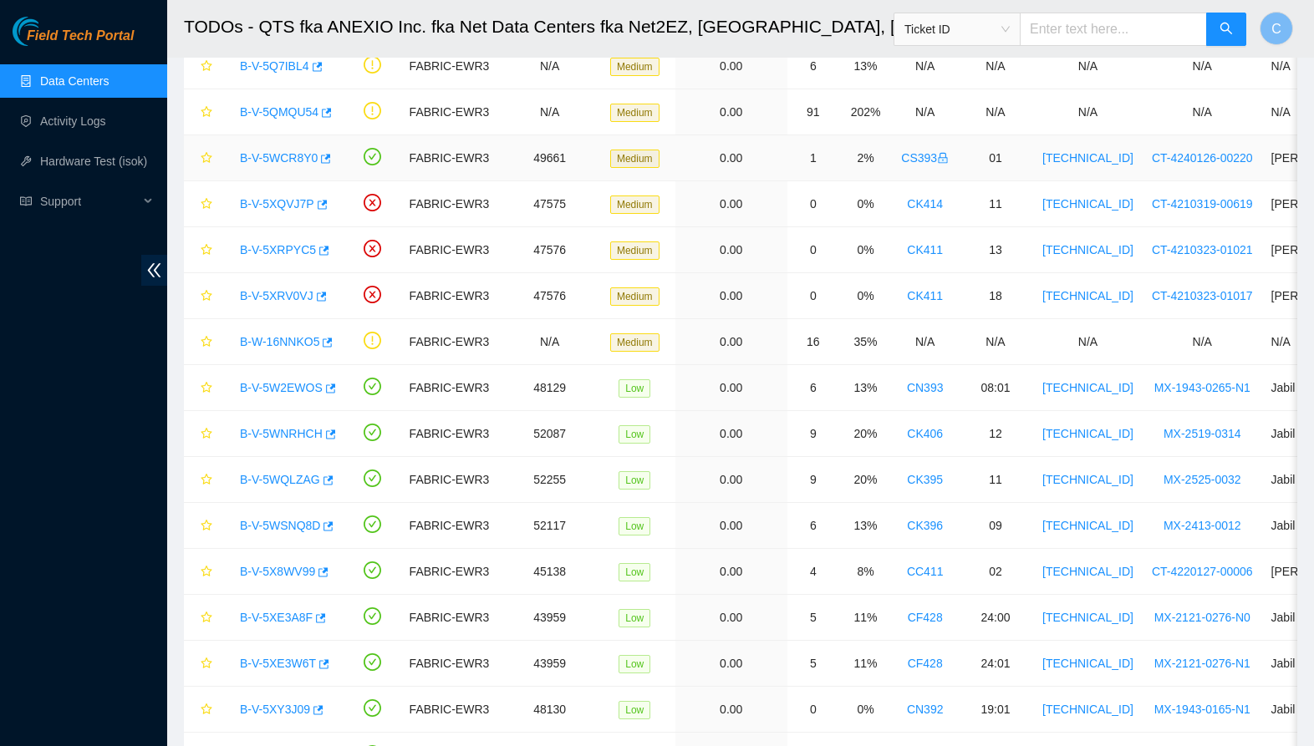
click at [285, 158] on link "B-V-5WCR8Y0" at bounding box center [279, 157] width 78 height 13
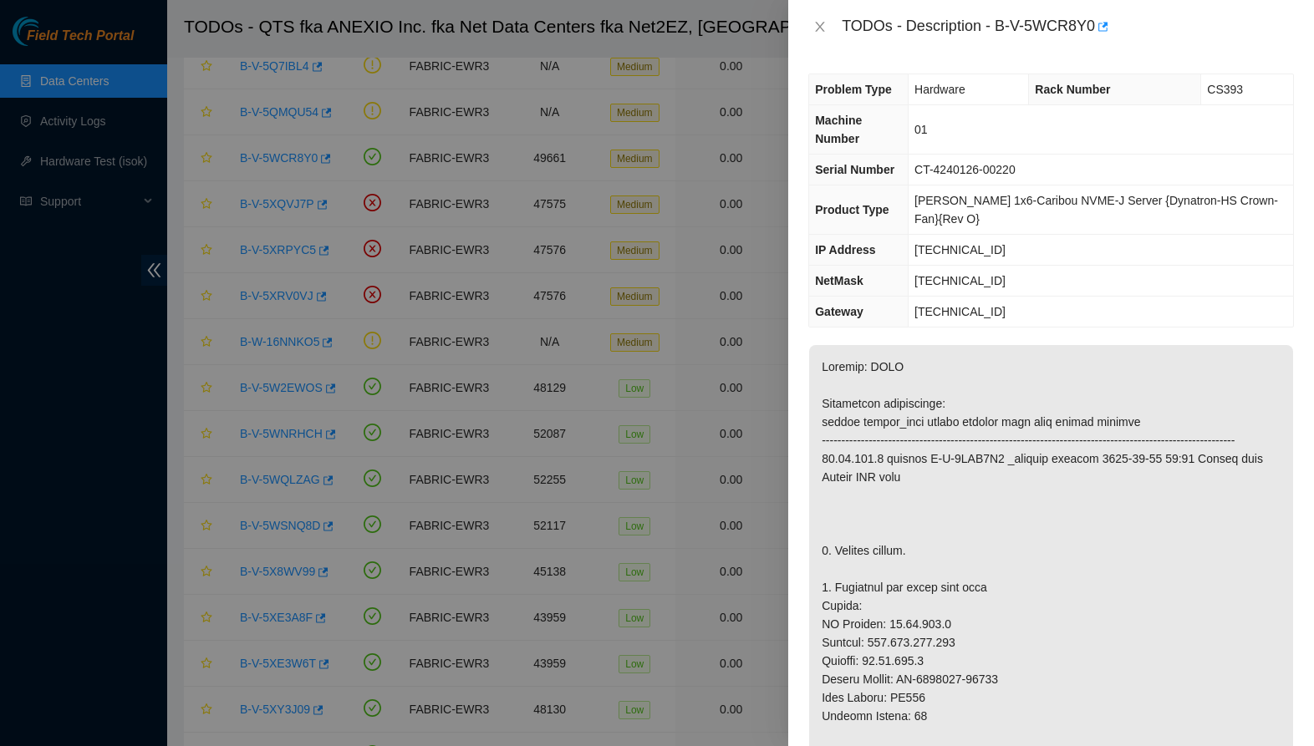
scroll to position [0, 0]
